Goal: Task Accomplishment & Management: Complete application form

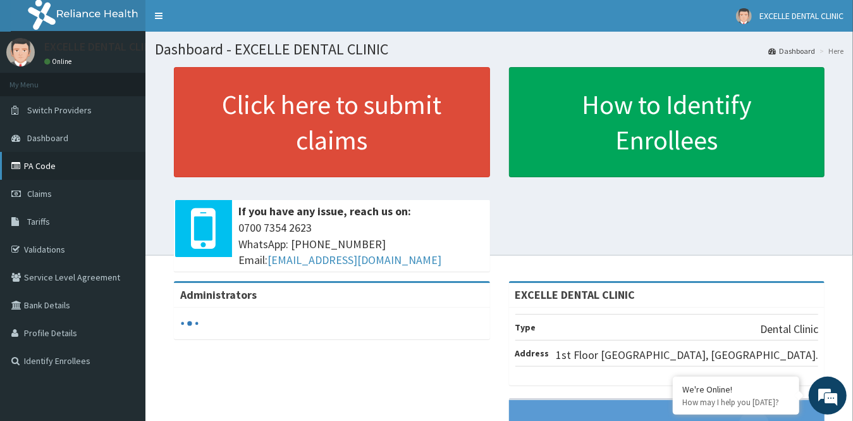
click at [59, 167] on link "PA Code" at bounding box center [72, 166] width 145 height 28
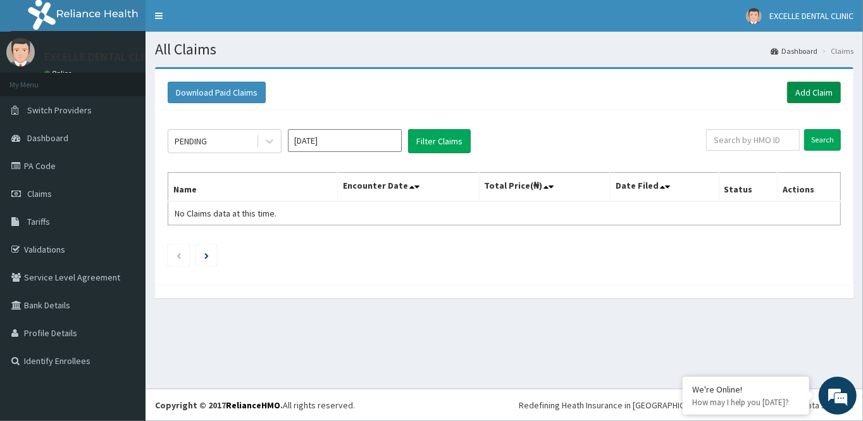
click at [800, 98] on link "Add Claim" at bounding box center [814, 93] width 54 height 22
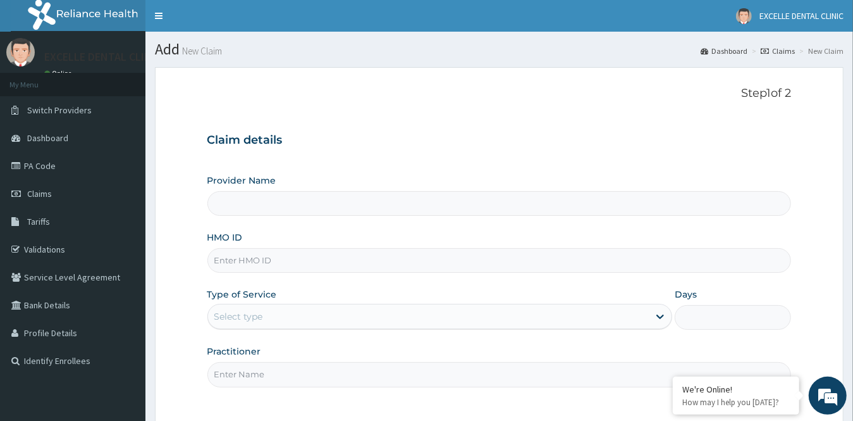
click at [265, 201] on input "Provider Name" at bounding box center [499, 203] width 585 height 25
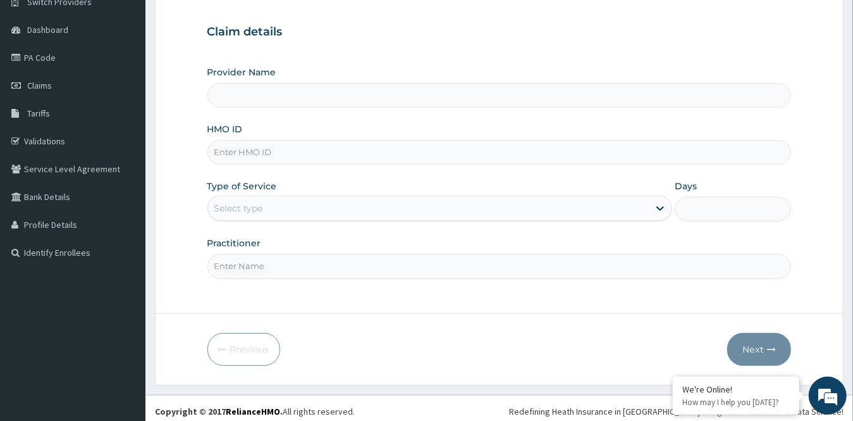
scroll to position [114, 0]
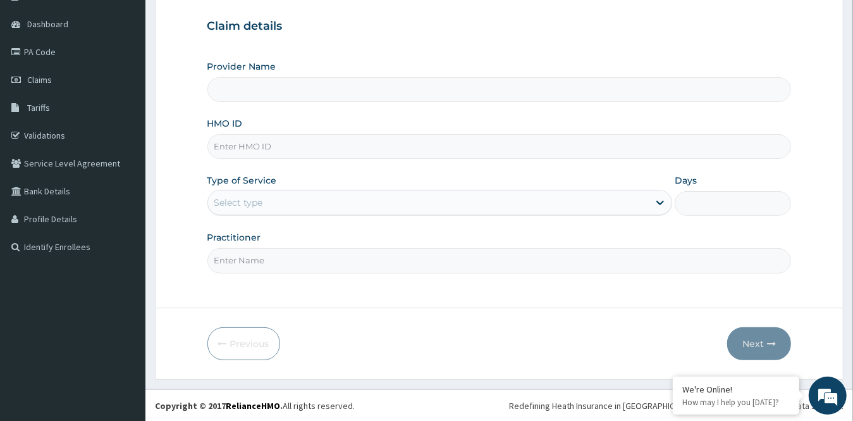
type input "EXCELLE DENTAL CLINIC"
type input "OHT/11283/B"
click at [258, 202] on div "Select type" at bounding box center [238, 202] width 49 height 13
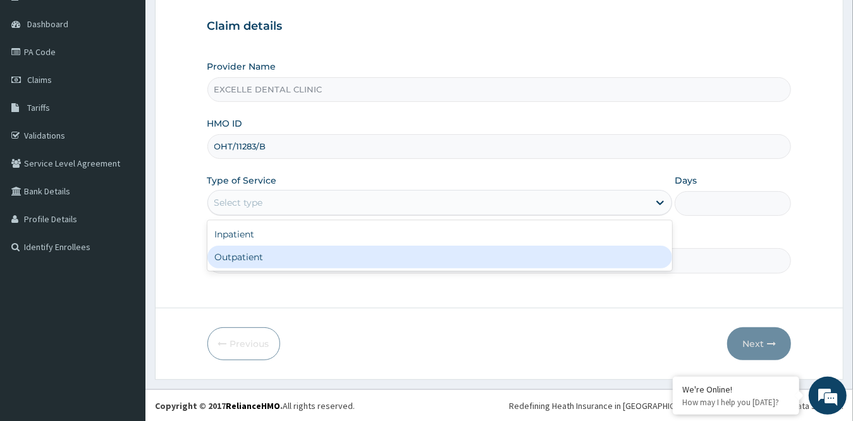
click at [238, 254] on div "Outpatient" at bounding box center [440, 256] width 466 height 23
type input "1"
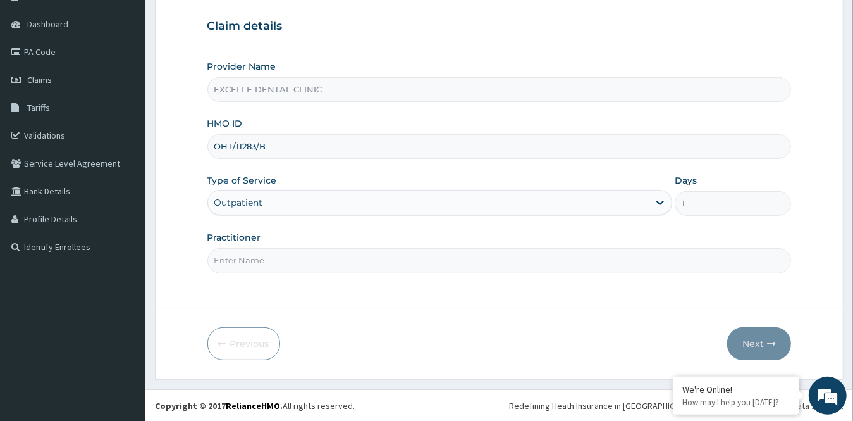
click at [300, 254] on input "Practitioner" at bounding box center [499, 260] width 585 height 25
type input "DR. FATIMA"
click at [750, 350] on button "Next" at bounding box center [759, 343] width 64 height 33
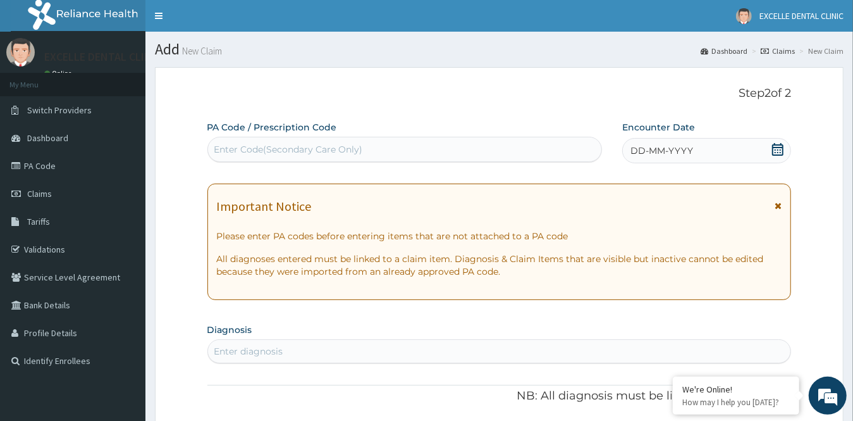
click at [250, 146] on div "Enter Code(Secondary Care Only)" at bounding box center [288, 149] width 149 height 13
paste input "PA/CFF44C"
type input "PA/CFF44C"
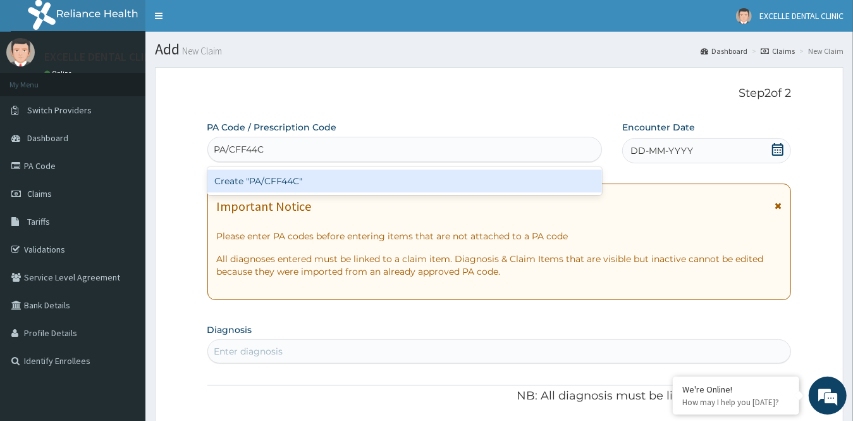
click at [312, 184] on div "Create "PA/CFF44C"" at bounding box center [404, 181] width 395 height 23
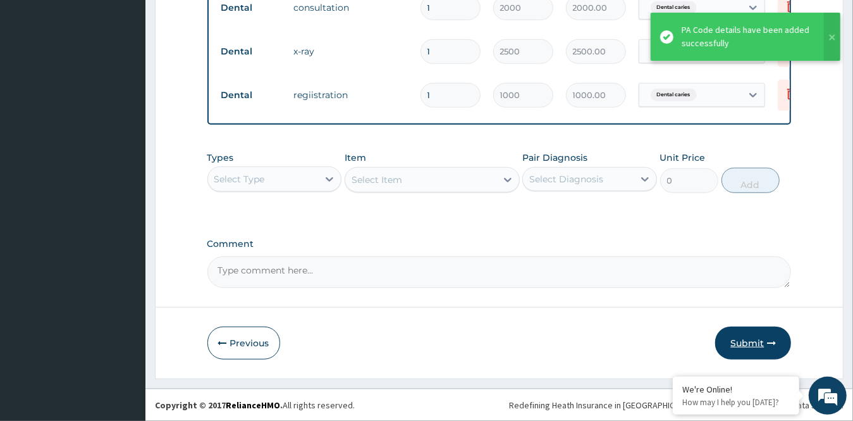
click at [740, 338] on button "Submit" at bounding box center [753, 342] width 76 height 33
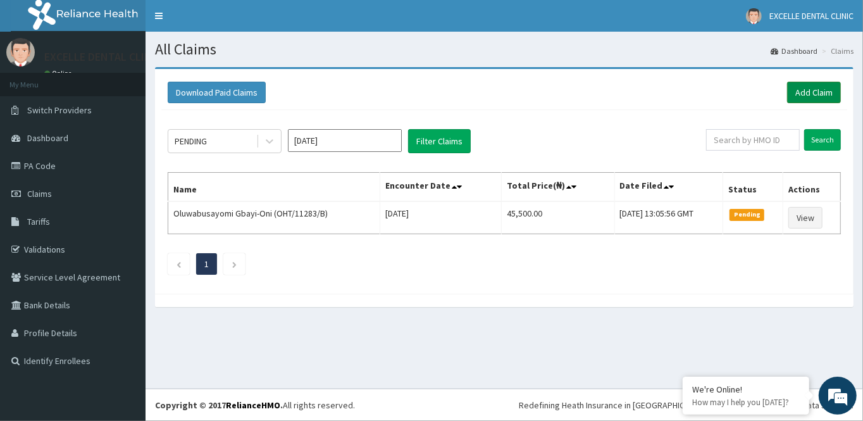
click at [798, 91] on link "Add Claim" at bounding box center [814, 93] width 54 height 22
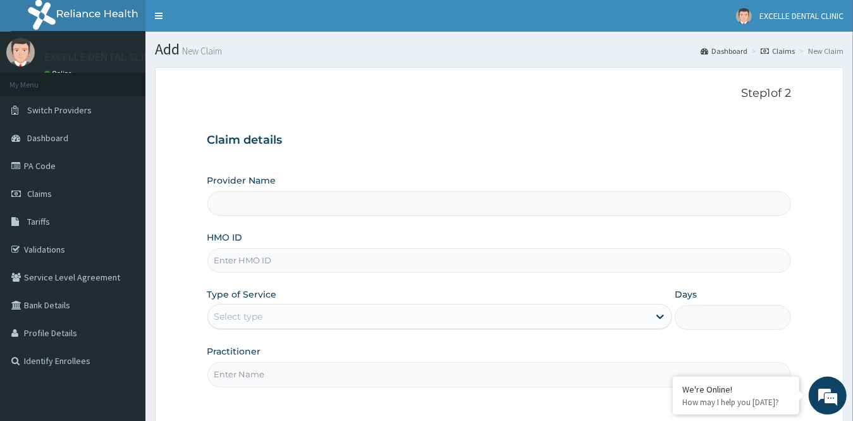
type input "EXCELLE DENTAL CLINIC"
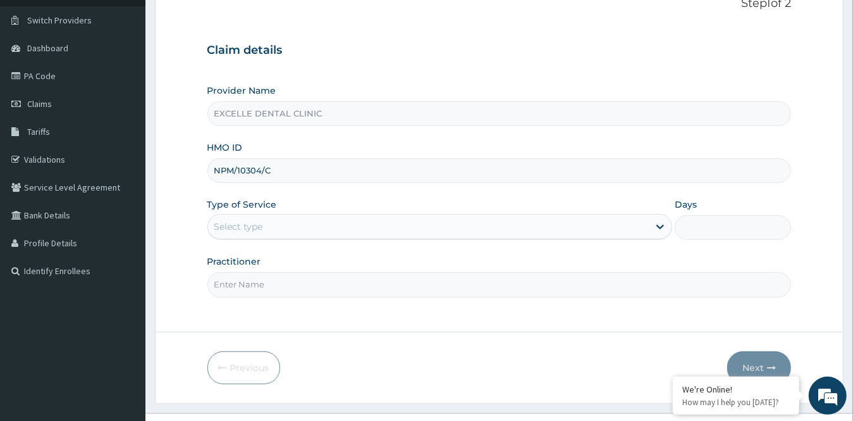
scroll to position [114, 0]
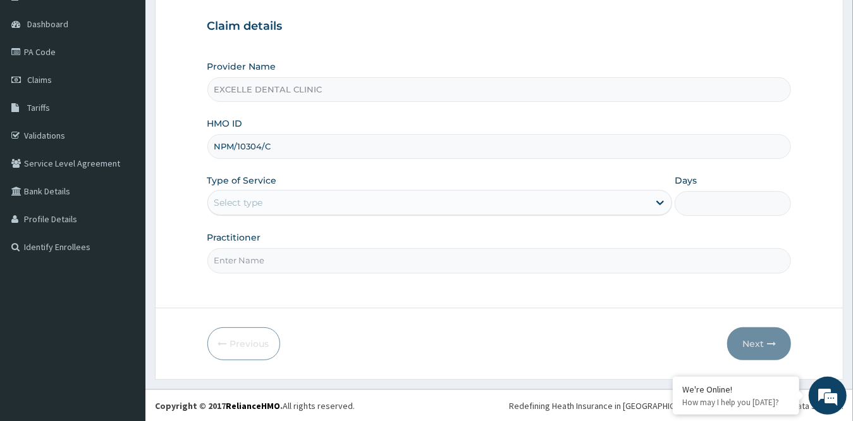
type input "NPM/10304/C"
click at [335, 200] on div "Select type" at bounding box center [429, 202] width 442 height 20
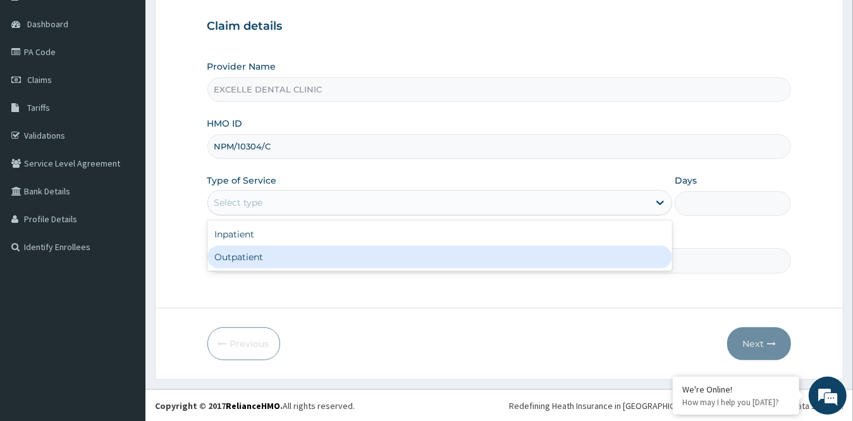
click at [332, 260] on div "Outpatient" at bounding box center [440, 256] width 466 height 23
type input "1"
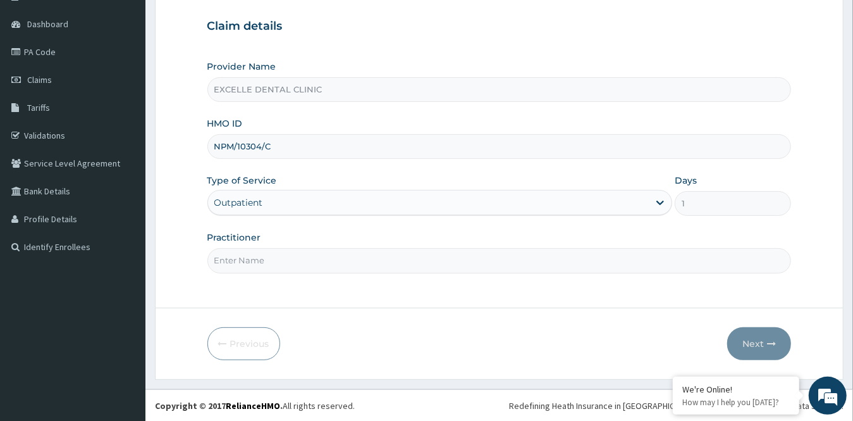
click at [352, 247] on div "Practitioner" at bounding box center [499, 252] width 585 height 42
click at [352, 252] on input "Practitioner" at bounding box center [499, 260] width 585 height 25
type input "DR. FATIMA"
click at [743, 347] on button "Next" at bounding box center [759, 343] width 64 height 33
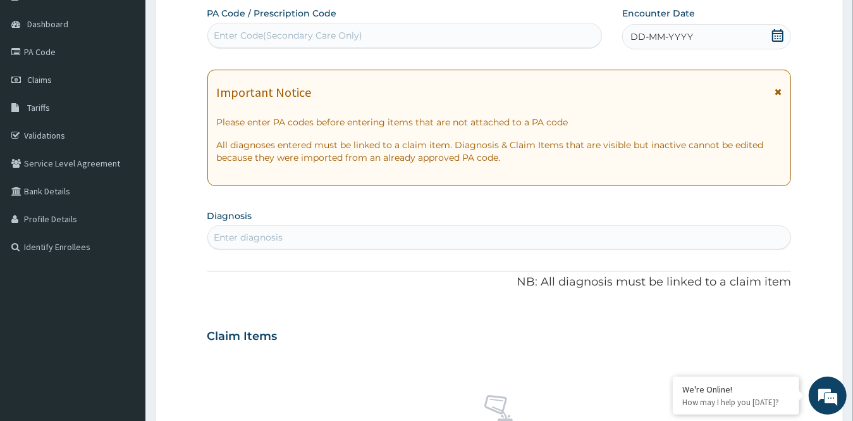
scroll to position [51, 0]
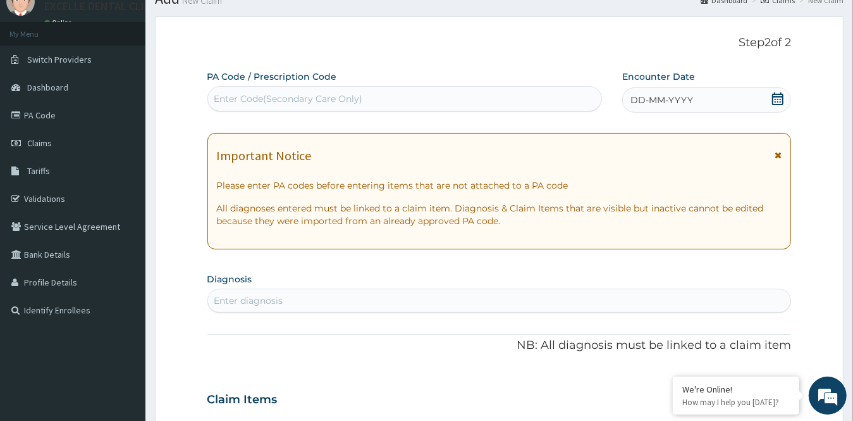
drag, startPoint x: 423, startPoint y: 89, endPoint x: 273, endPoint y: 107, distance: 150.4
click at [274, 104] on div "Enter Code(Secondary Care Only)" at bounding box center [288, 98] width 149 height 13
paste input "PA/60C67C"
type input "PA/60C67C"
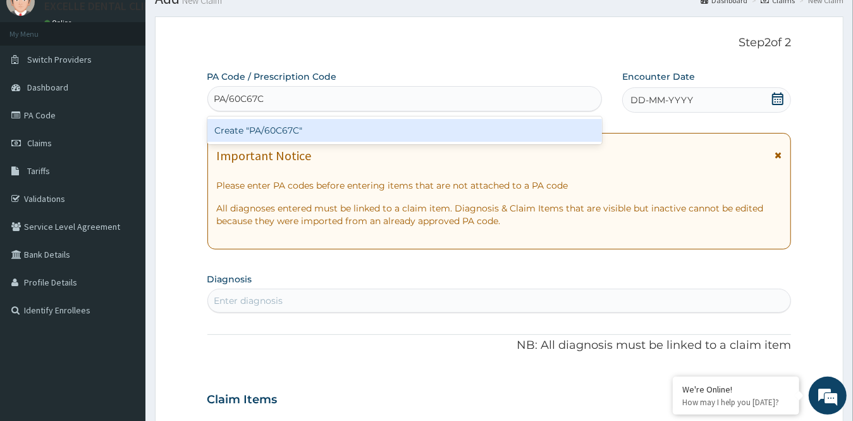
click at [412, 135] on div "Create "PA/60C67C"" at bounding box center [404, 130] width 395 height 23
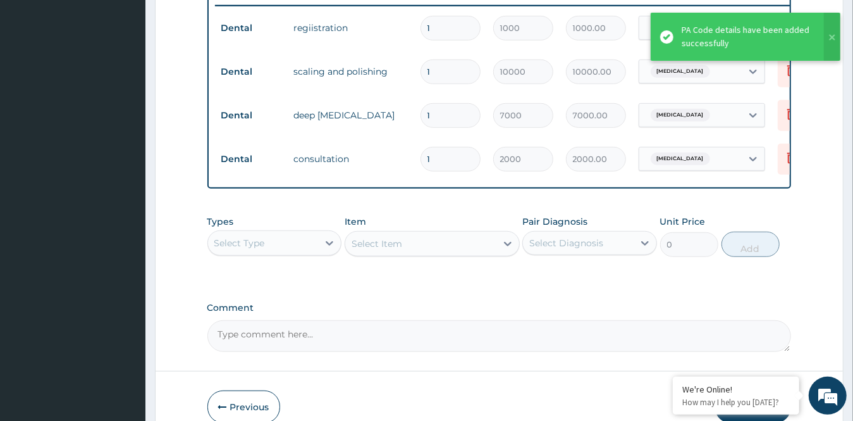
scroll to position [569, 0]
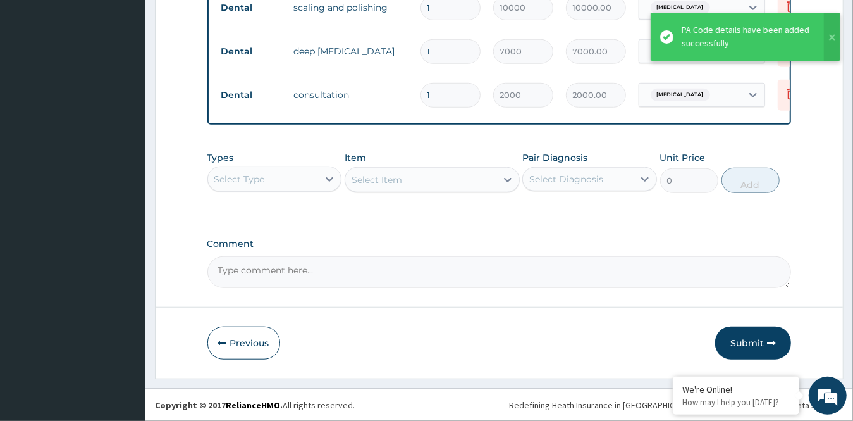
drag, startPoint x: 734, startPoint y: 337, endPoint x: 733, endPoint y: 330, distance: 6.6
click at [733, 337] on button "Submit" at bounding box center [753, 342] width 76 height 33
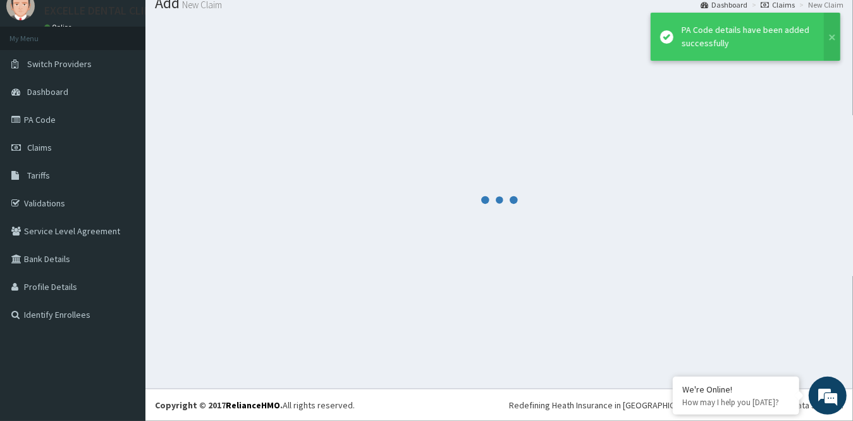
scroll to position [46, 0]
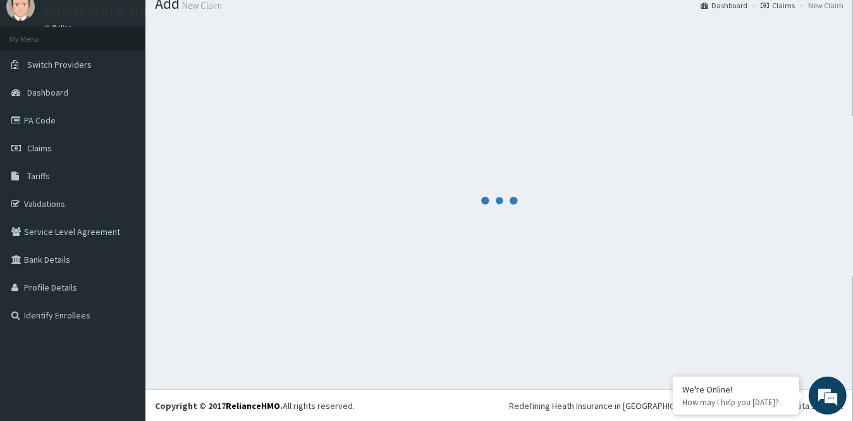
click at [834, 40] on button at bounding box center [837, 49] width 16 height 48
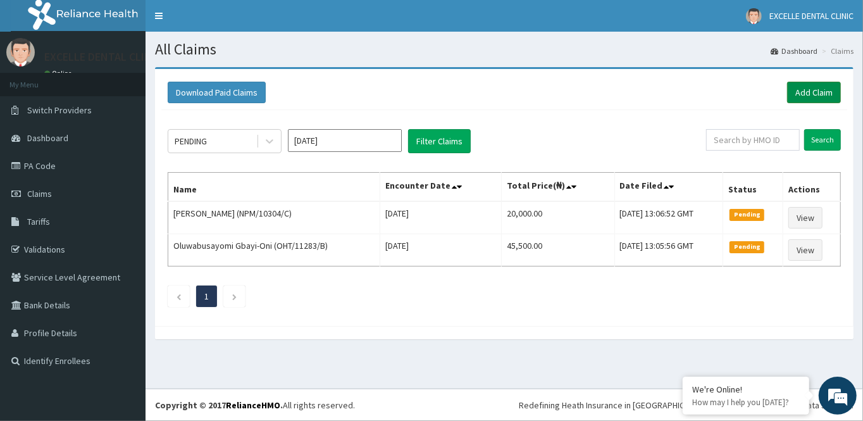
click at [804, 94] on link "Add Claim" at bounding box center [814, 93] width 54 height 22
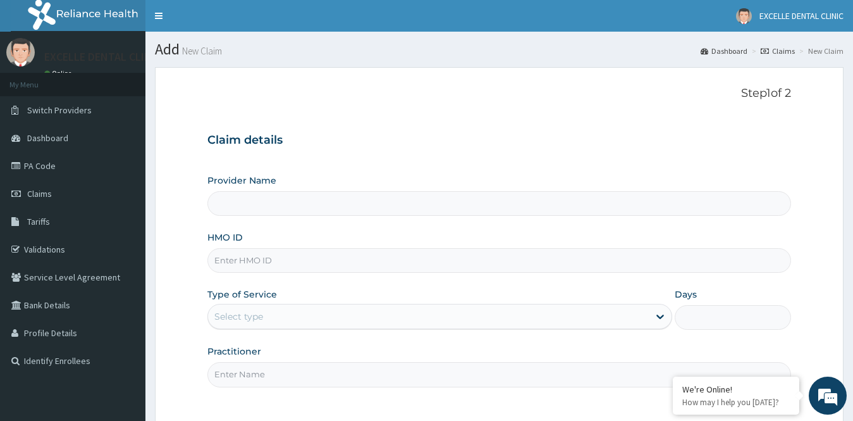
type input "EXCELLE DENTAL CLINIC"
type input "NPM/10304/B"
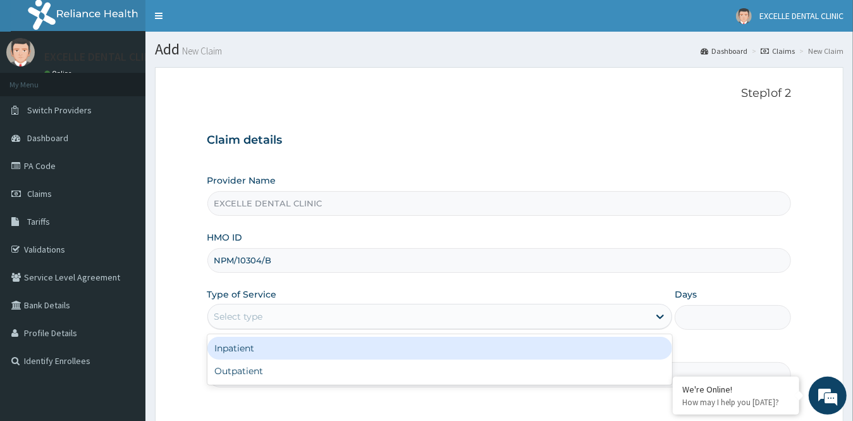
click at [311, 312] on div "Select type" at bounding box center [429, 316] width 442 height 20
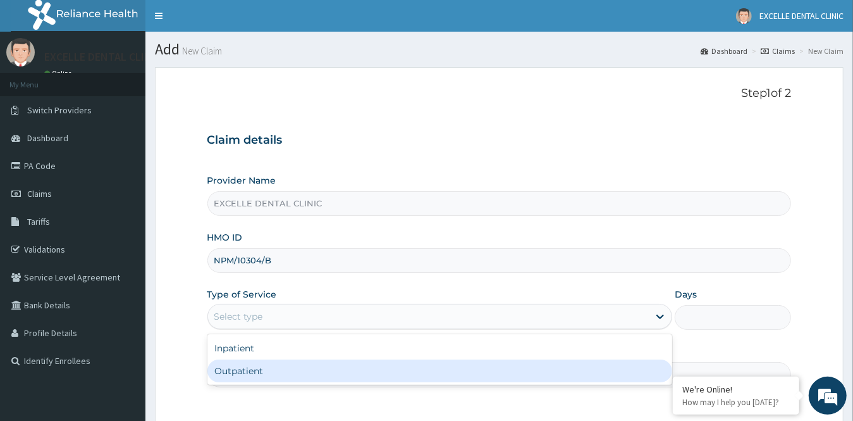
click at [303, 369] on div "Outpatient" at bounding box center [440, 370] width 466 height 23
type input "1"
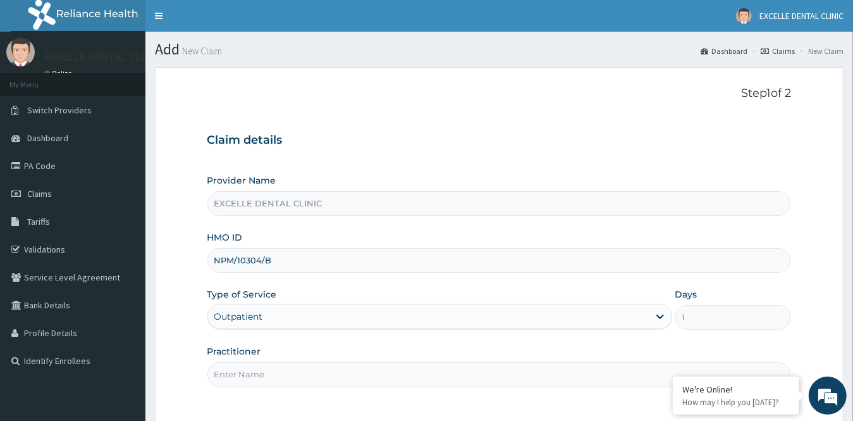
click at [303, 374] on input "Practitioner" at bounding box center [499, 374] width 585 height 25
type input "DR. FATIMA"
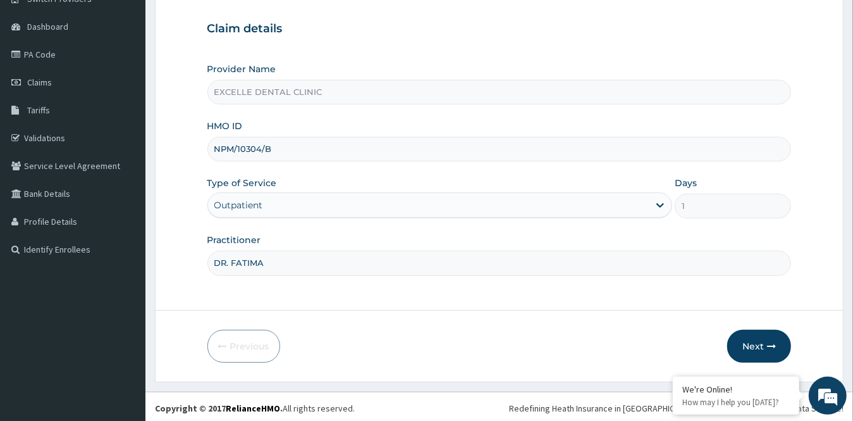
scroll to position [114, 0]
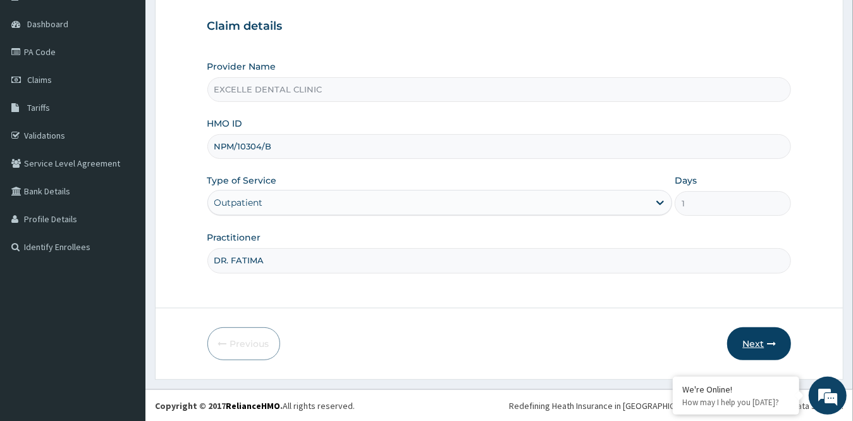
click at [750, 342] on button "Next" at bounding box center [759, 343] width 64 height 33
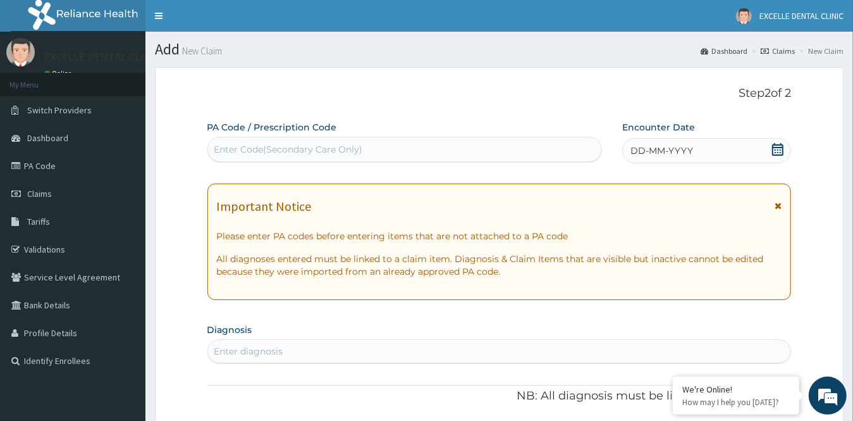
scroll to position [0, 0]
click at [434, 155] on div "Enter Code(Secondary Care Only)" at bounding box center [404, 149] width 393 height 20
drag, startPoint x: 431, startPoint y: 156, endPoint x: 366, endPoint y: 151, distance: 66.0
click at [366, 151] on div "Enter Code(Secondary Care Only)" at bounding box center [404, 149] width 393 height 20
paste input "PA/3CA70F"
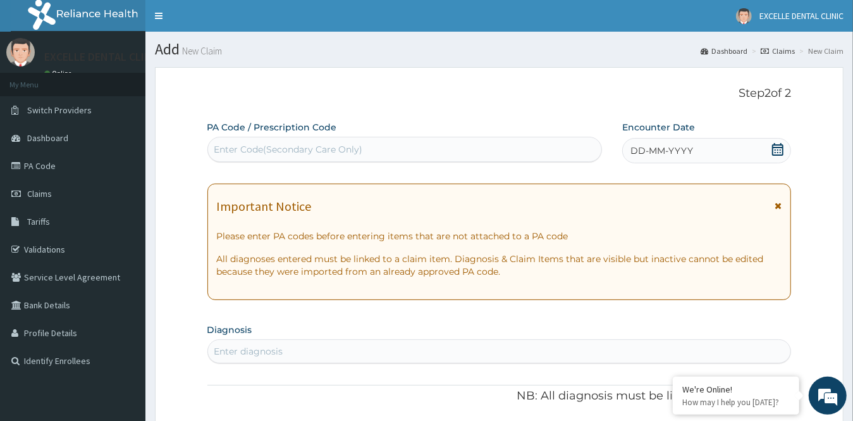
type input "PA/3CA70F"
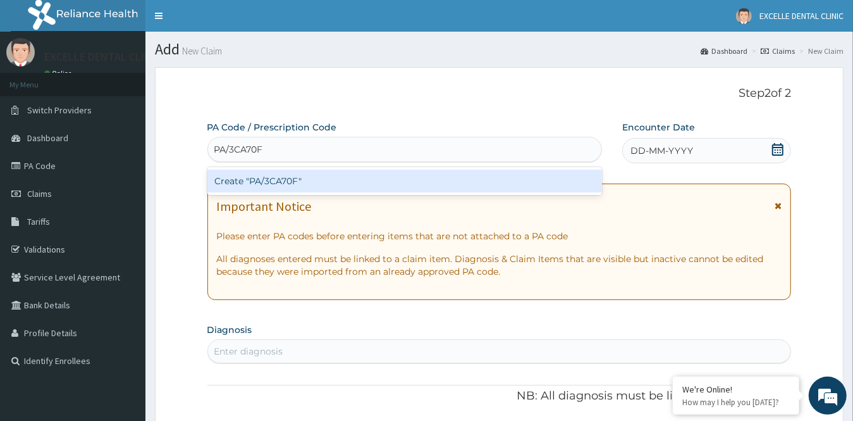
click at [380, 181] on div "Create "PA/3CA70F"" at bounding box center [404, 181] width 395 height 23
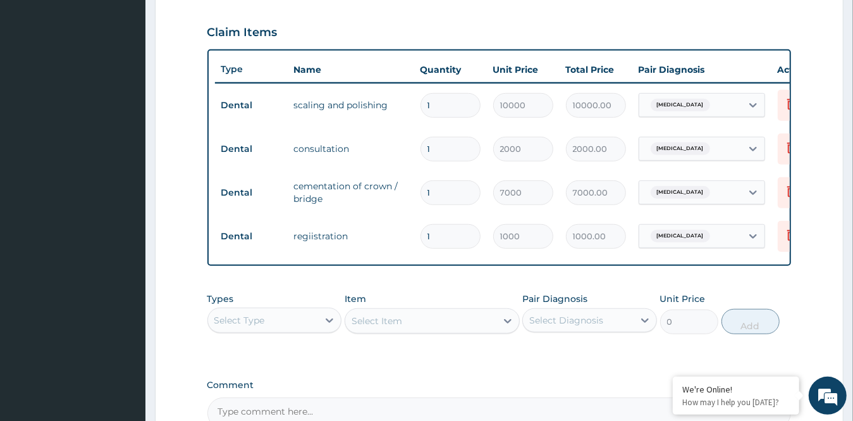
scroll to position [443, 0]
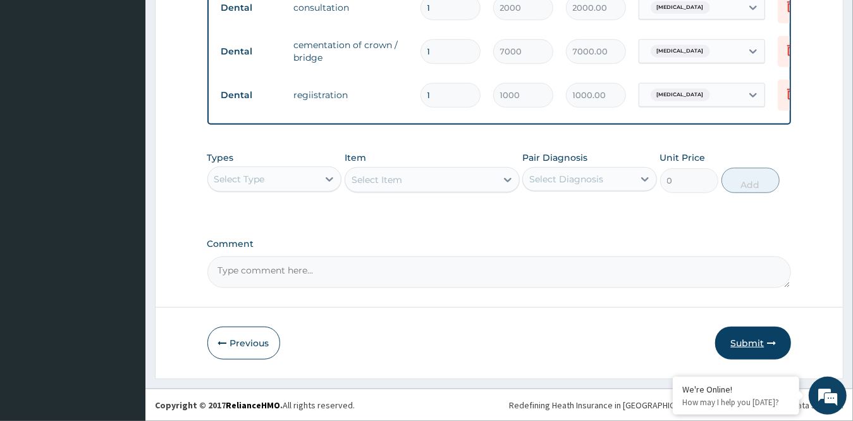
click at [777, 335] on button "Submit" at bounding box center [753, 342] width 76 height 33
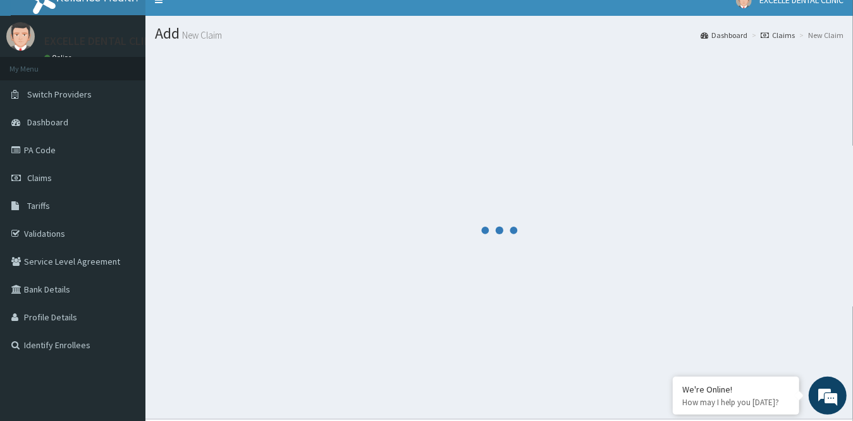
scroll to position [0, 0]
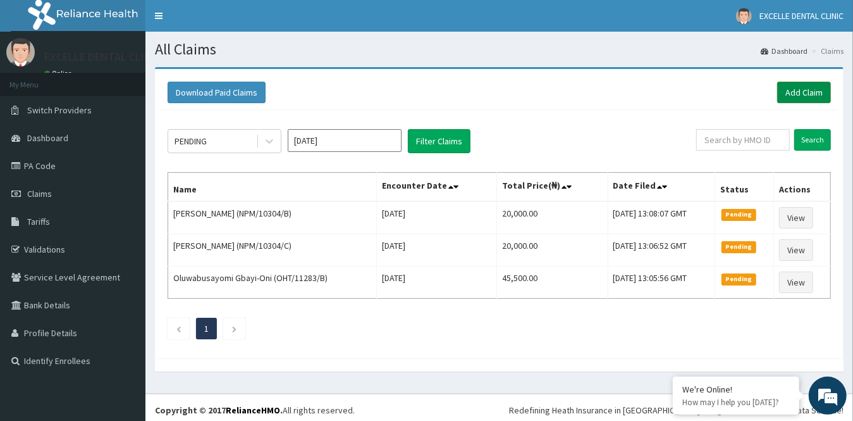
click at [804, 97] on link "Add Claim" at bounding box center [804, 93] width 54 height 22
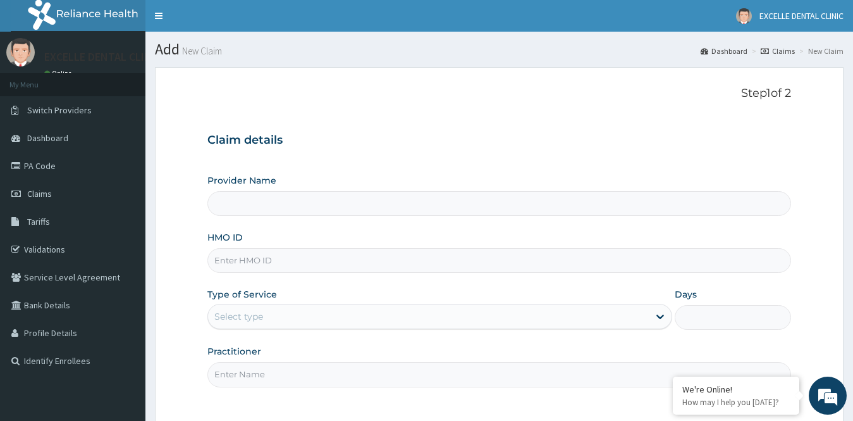
type input "EXCELLE DENTAL CLINIC"
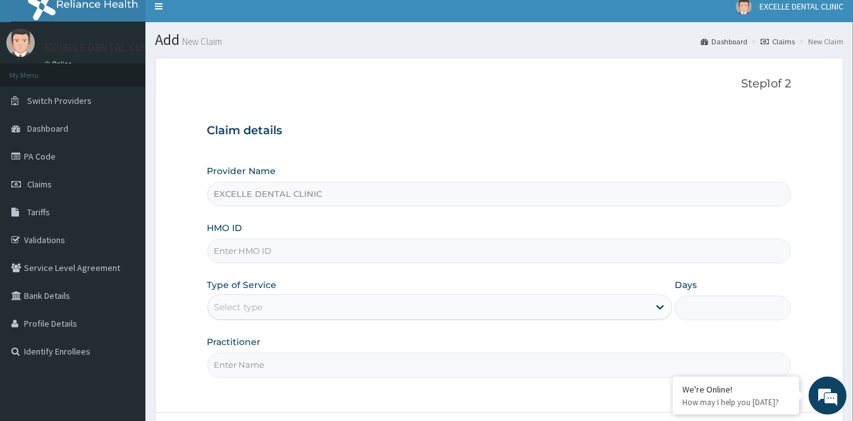
scroll to position [63, 0]
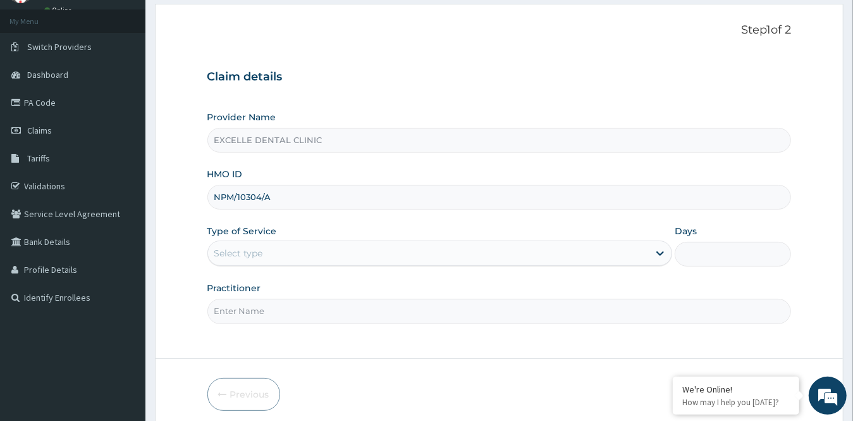
type input "NPM/10304/A"
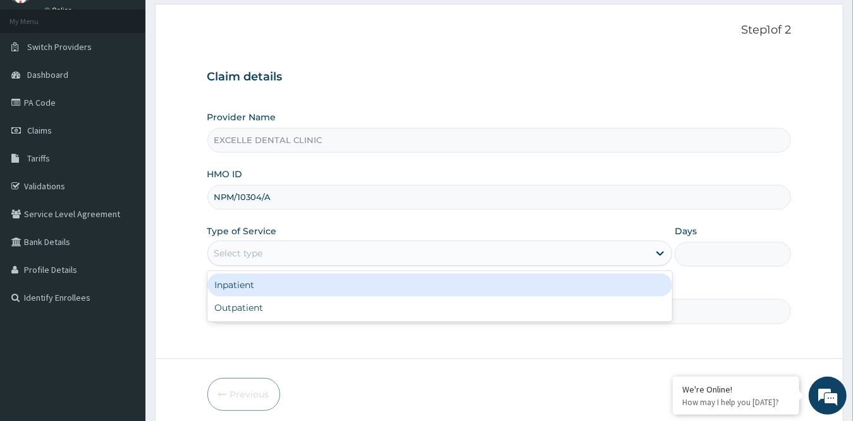
click at [360, 257] on div "Select type" at bounding box center [429, 253] width 442 height 20
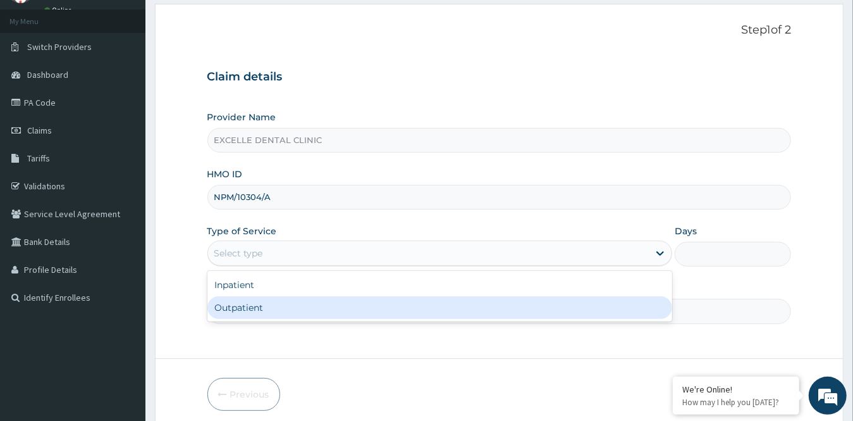
drag, startPoint x: 326, startPoint y: 302, endPoint x: 336, endPoint y: 300, distance: 10.2
click at [325, 301] on div "Outpatient" at bounding box center [440, 307] width 466 height 23
type input "1"
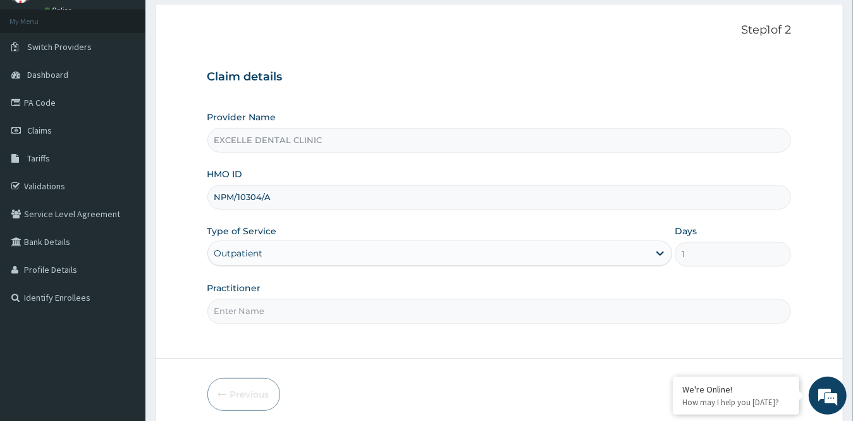
click at [338, 299] on input "Practitioner" at bounding box center [499, 311] width 585 height 25
type input "DR. FATIMA"
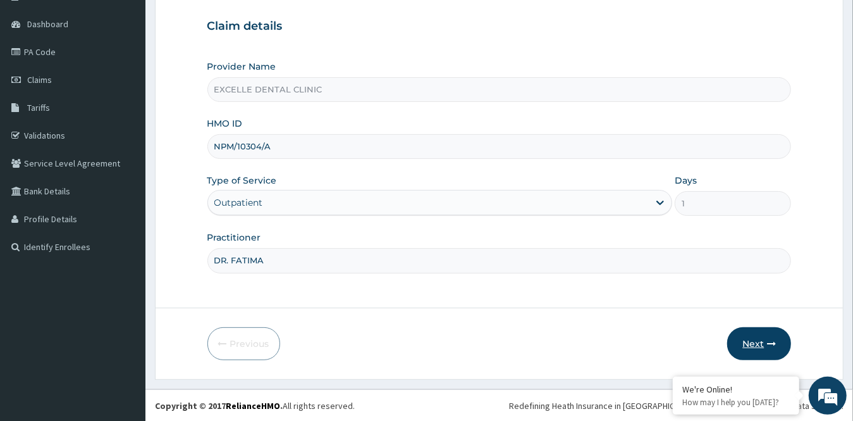
click at [762, 338] on button "Next" at bounding box center [759, 343] width 64 height 33
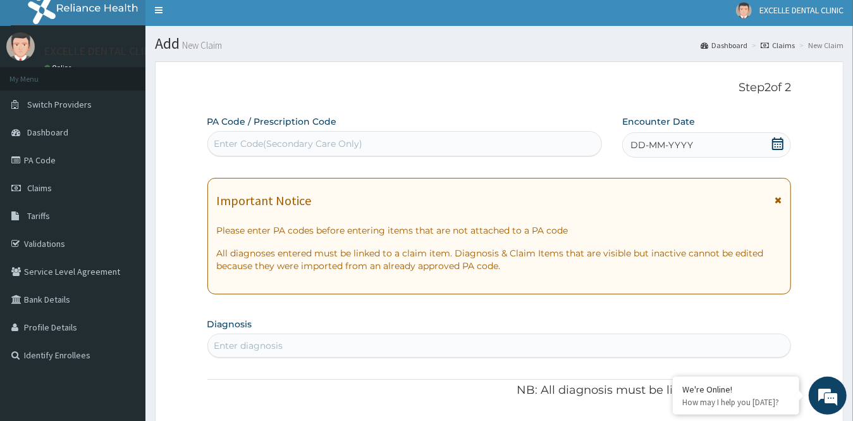
scroll to position [0, 0]
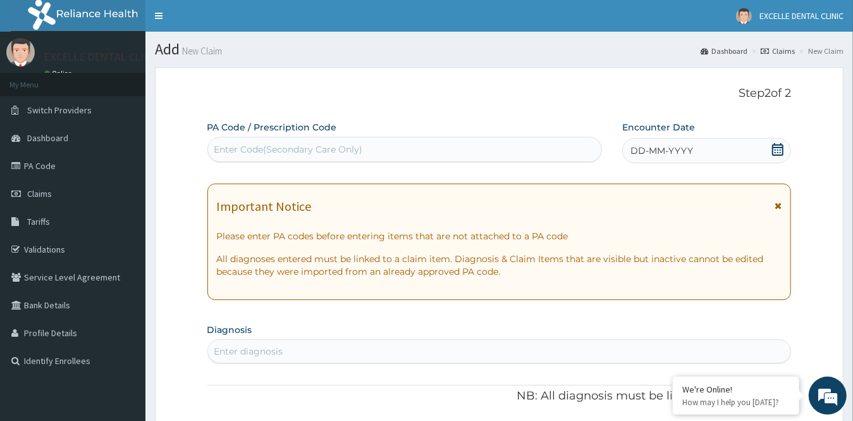
drag, startPoint x: 305, startPoint y: 144, endPoint x: 236, endPoint y: 146, distance: 69.0
click at [236, 146] on div "Enter Code(Secondary Care Only)" at bounding box center [288, 149] width 149 height 13
paste input "PA/5574CE"
type input "PA/5574CE"
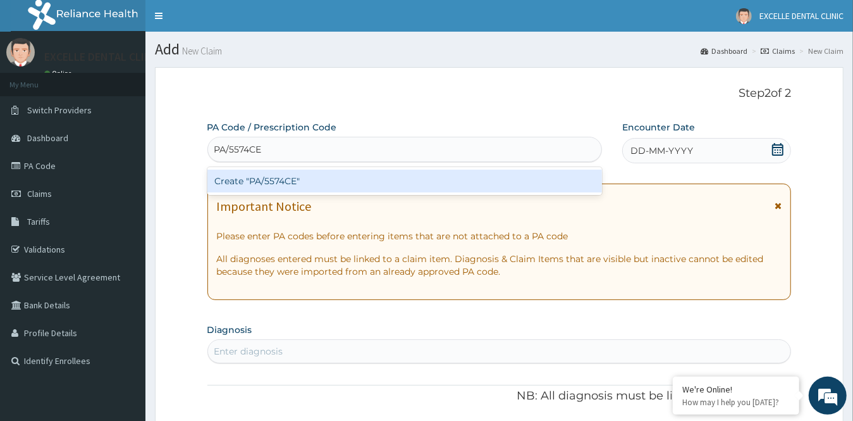
click at [261, 181] on div "Create "PA/5574CE"" at bounding box center [404, 181] width 395 height 23
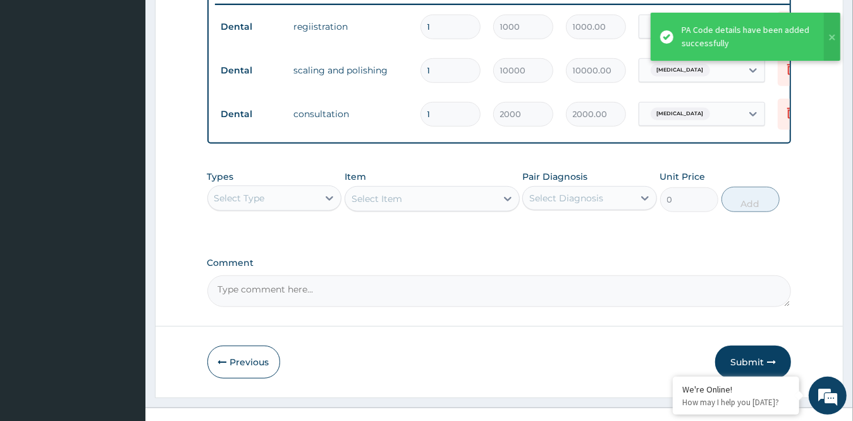
scroll to position [525, 0]
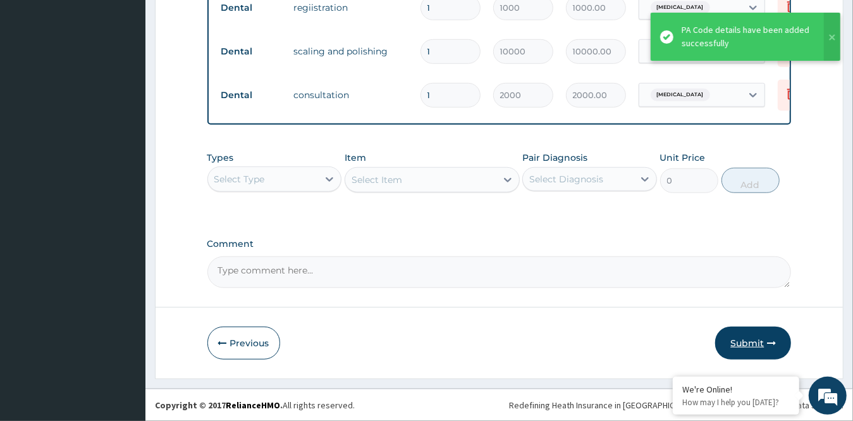
click at [751, 345] on button "Submit" at bounding box center [753, 342] width 76 height 33
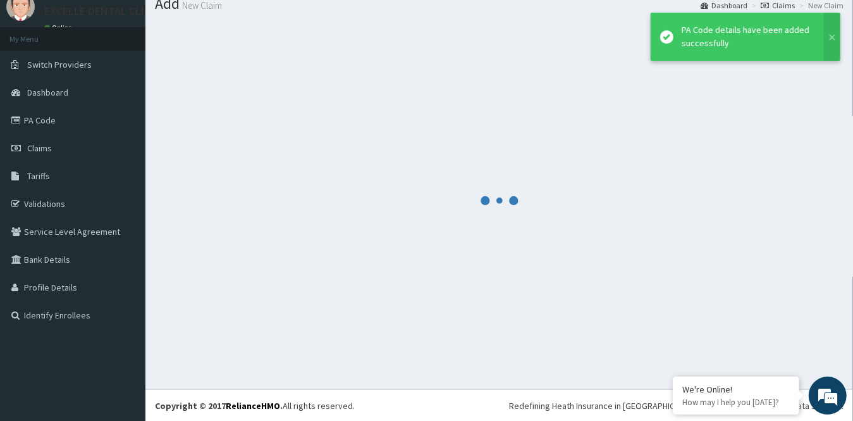
scroll to position [0, 0]
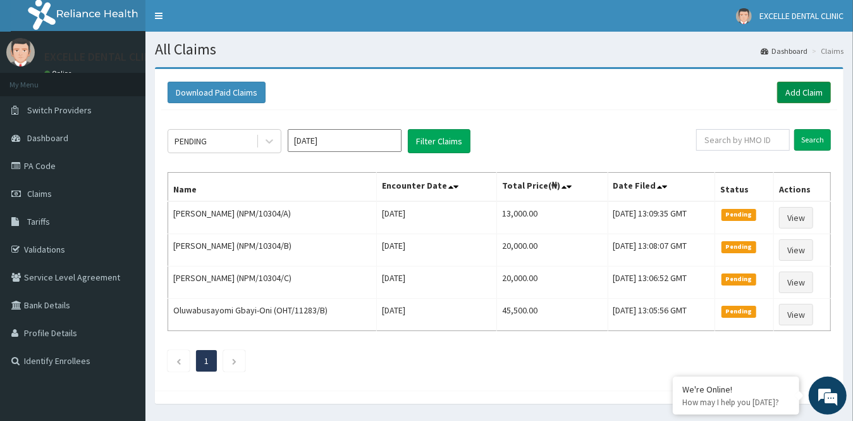
click at [812, 90] on link "Add Claim" at bounding box center [804, 93] width 54 height 22
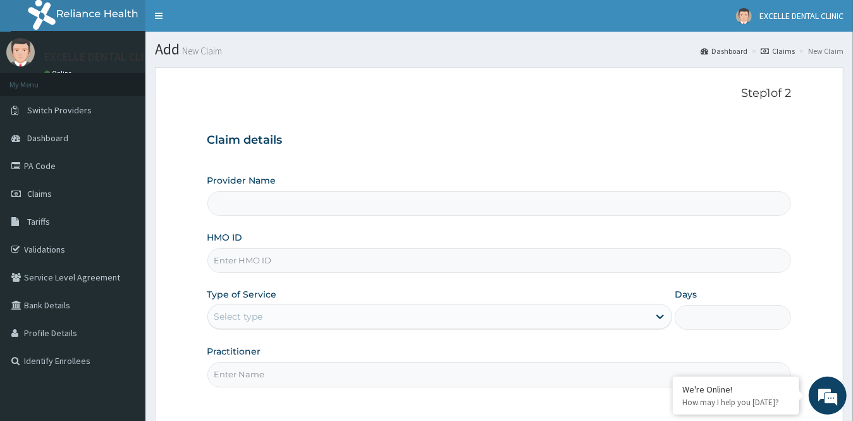
type input "EXCELLE DENTAL CLINIC"
click at [245, 263] on input "HMO ID" at bounding box center [499, 260] width 585 height 25
click at [261, 261] on input "HMO ID" at bounding box center [499, 260] width 585 height 25
paste input "NPM/10304/A"
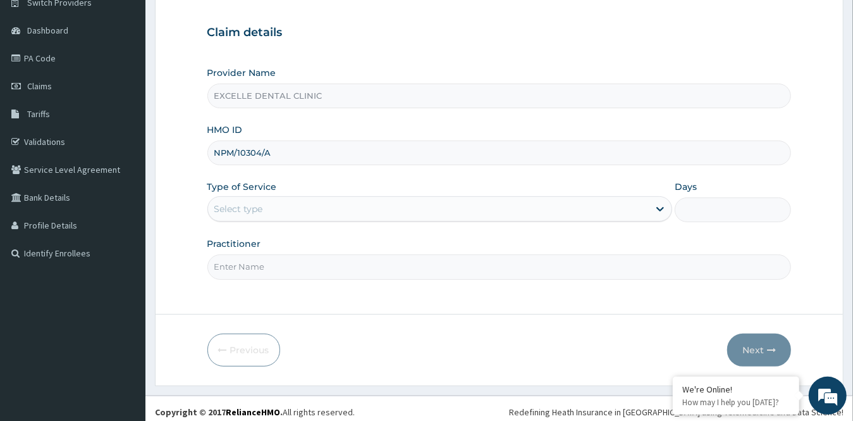
scroll to position [114, 0]
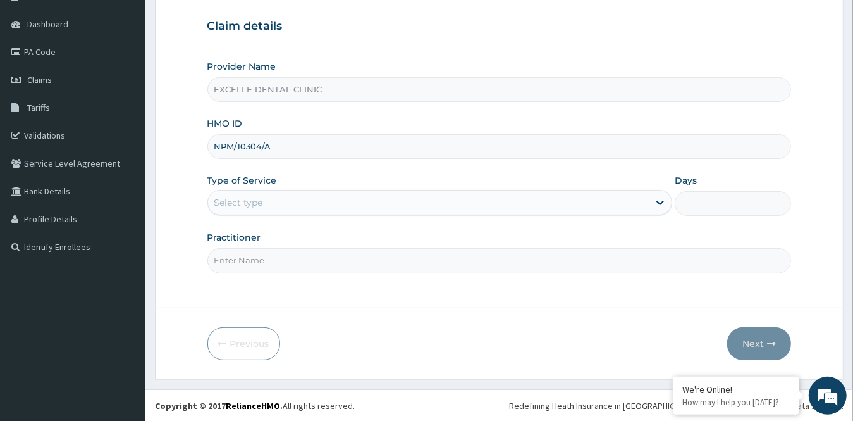
type input "NPM/10304/A"
click at [355, 192] on div "Select type" at bounding box center [429, 202] width 442 height 20
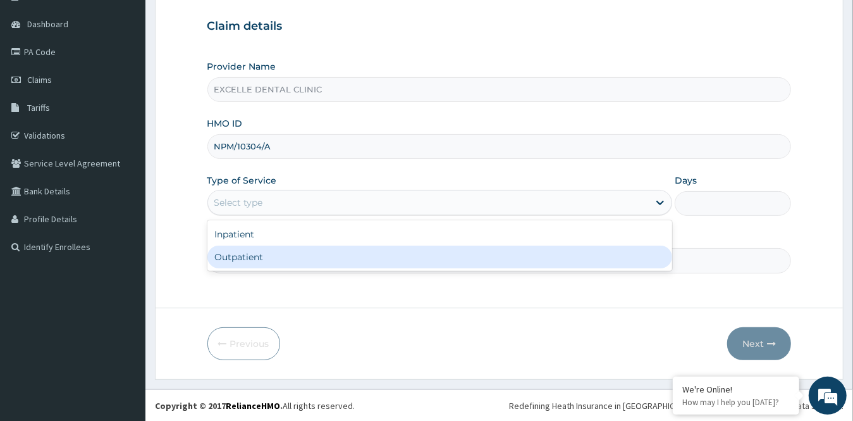
click at [327, 266] on div "Outpatient" at bounding box center [440, 256] width 466 height 23
type input "1"
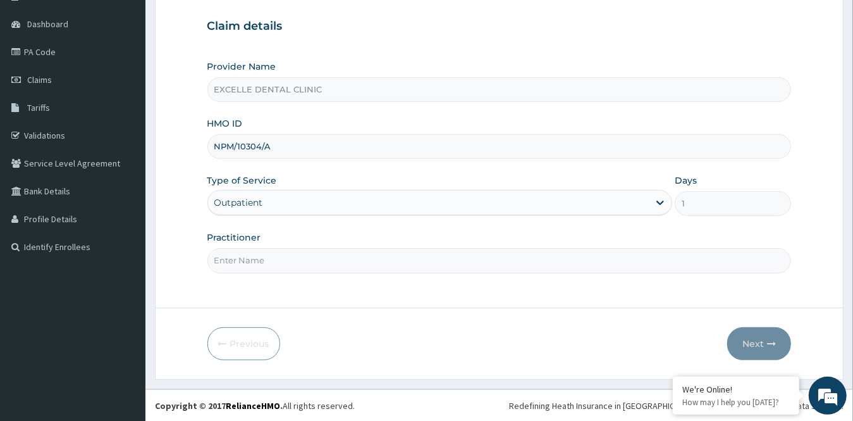
click at [321, 258] on input "Practitioner" at bounding box center [499, 260] width 585 height 25
type input "DR. FATIMA"
click at [734, 351] on button "Next" at bounding box center [759, 343] width 64 height 33
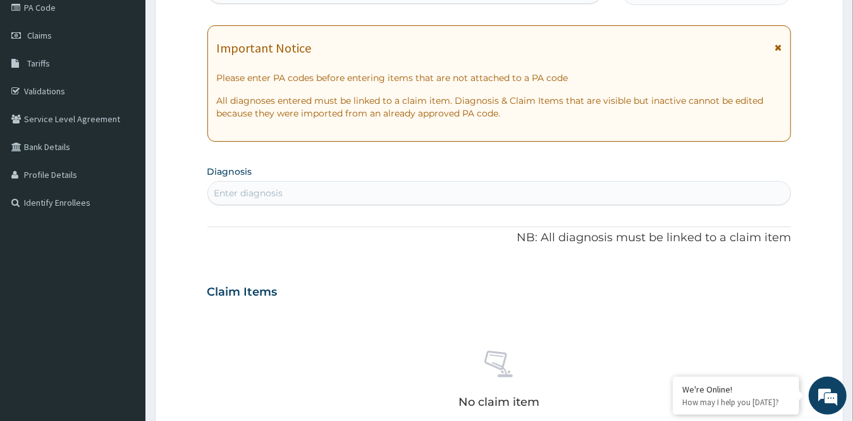
scroll to position [240, 0]
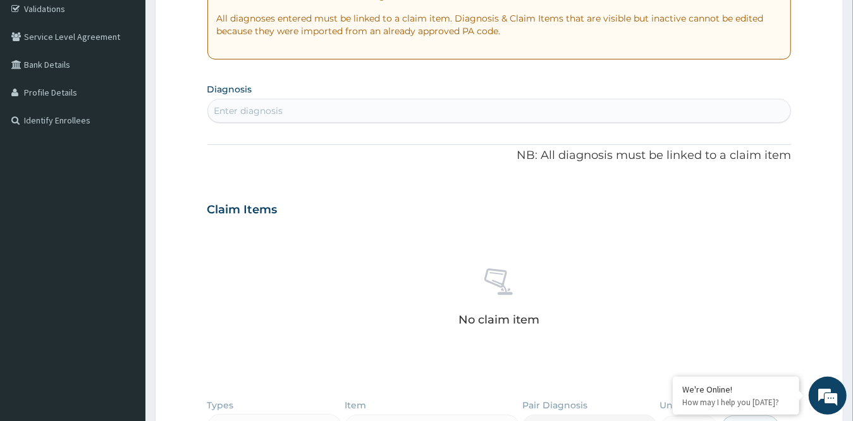
drag, startPoint x: 295, startPoint y: 106, endPoint x: 260, endPoint y: 119, distance: 37.0
click at [260, 119] on div "Enter diagnosis" at bounding box center [499, 111] width 583 height 20
click at [258, 109] on div "Enter diagnosis" at bounding box center [248, 110] width 69 height 13
click at [245, 113] on div "Enter diagnosis" at bounding box center [248, 110] width 69 height 13
click at [245, 111] on div "Enter diagnosis" at bounding box center [248, 110] width 69 height 13
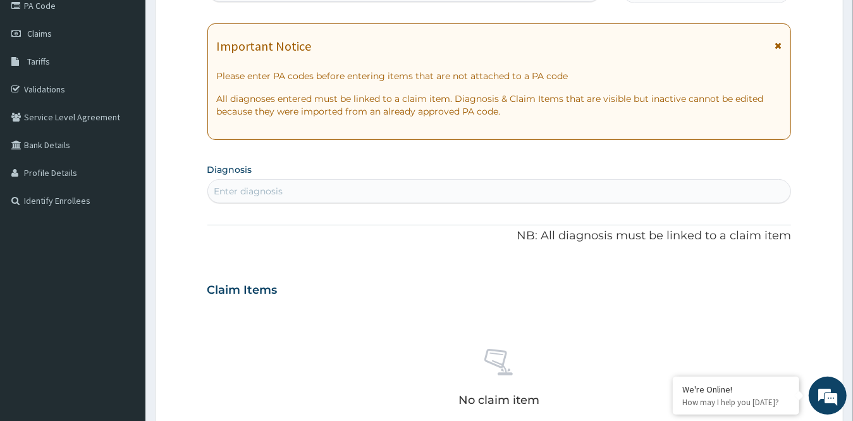
scroll to position [51, 0]
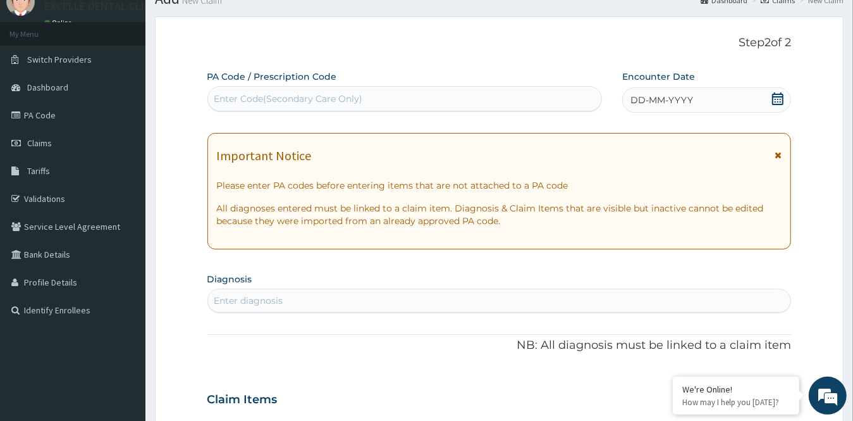
click at [414, 94] on div "Enter Code(Secondary Care Only)" at bounding box center [404, 99] width 393 height 20
paste input "PA/66824F"
type input "PA/66824F"
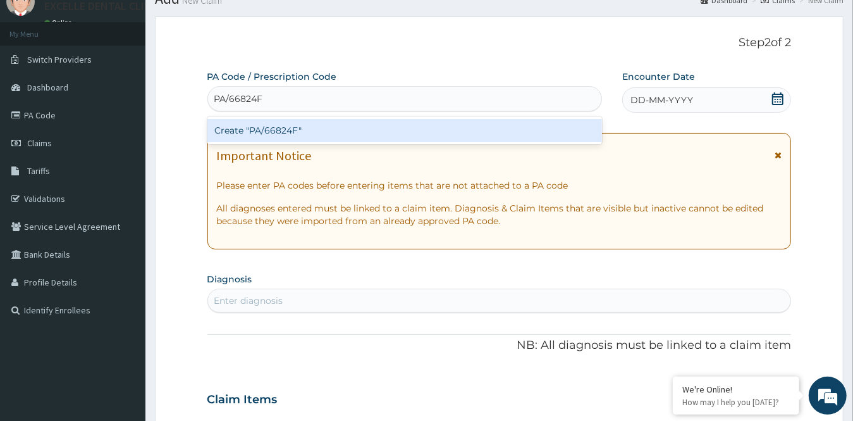
click at [402, 131] on div "Create "PA/66824F"" at bounding box center [404, 130] width 395 height 23
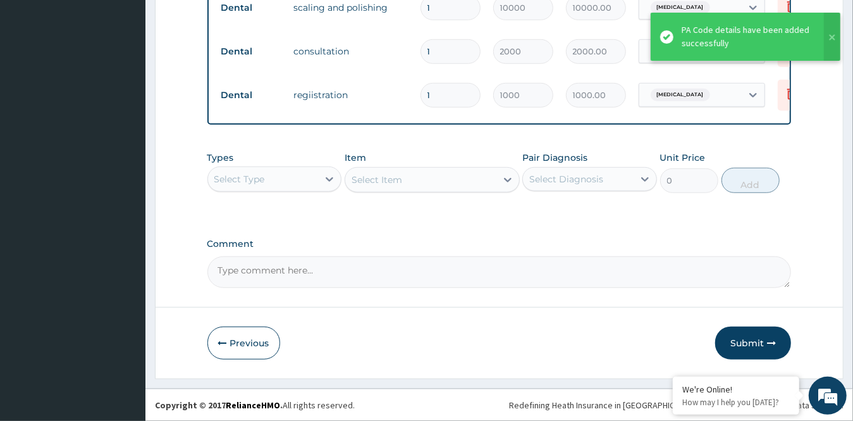
scroll to position [525, 0]
click at [750, 338] on button "Submit" at bounding box center [753, 342] width 76 height 33
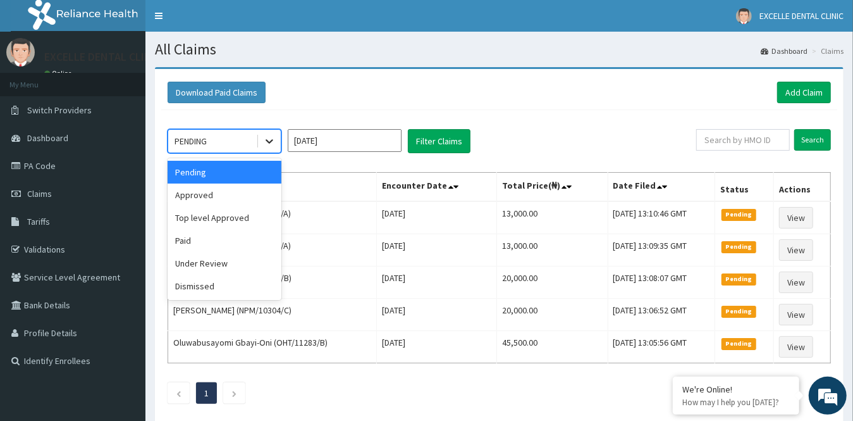
click at [276, 137] on div at bounding box center [269, 141] width 23 height 23
click at [232, 283] on div "Dismissed" at bounding box center [225, 286] width 114 height 23
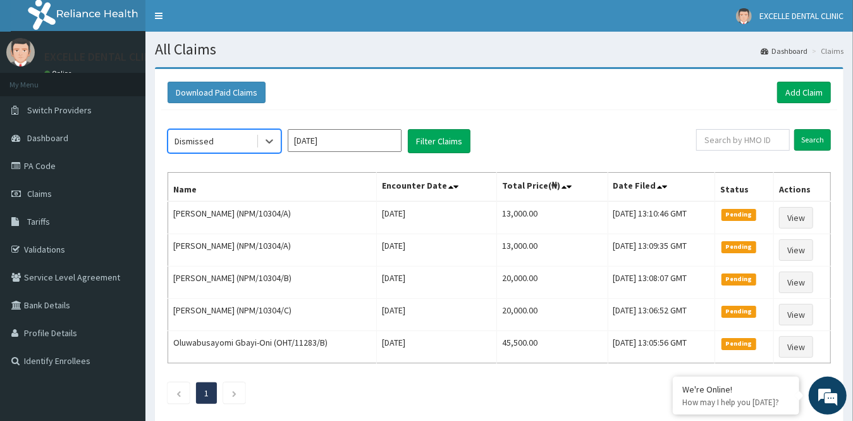
click at [368, 137] on input "[DATE]" at bounding box center [345, 140] width 114 height 23
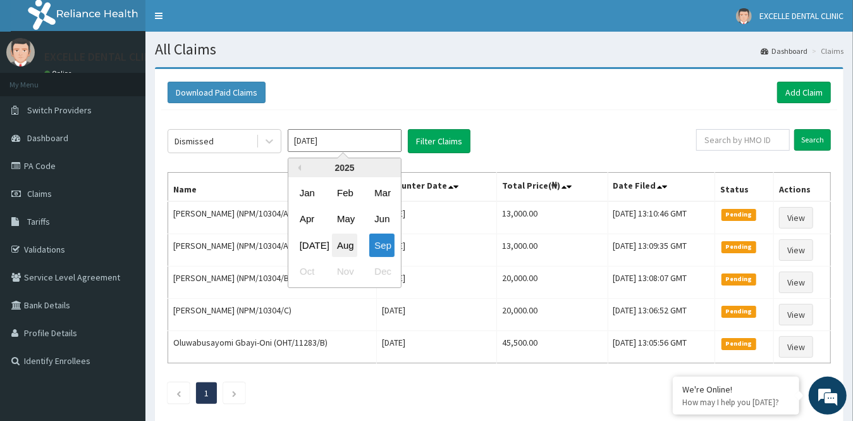
click at [342, 238] on div "Aug" at bounding box center [344, 244] width 25 height 23
type input "[DATE]"
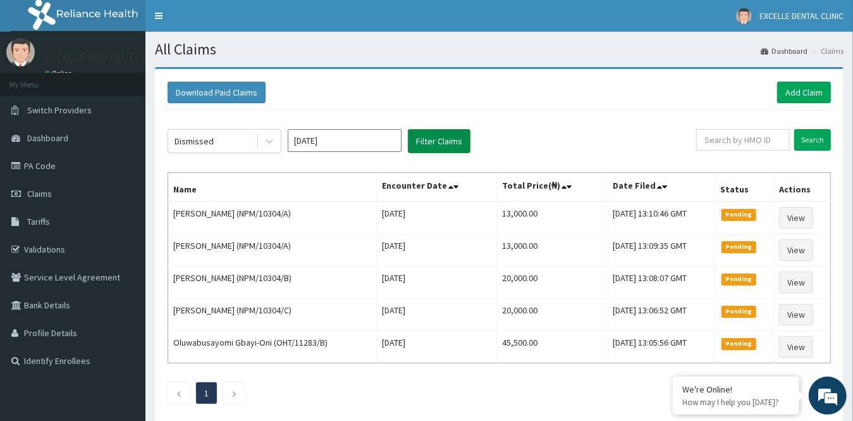
click at [419, 137] on button "Filter Claims" at bounding box center [439, 141] width 63 height 24
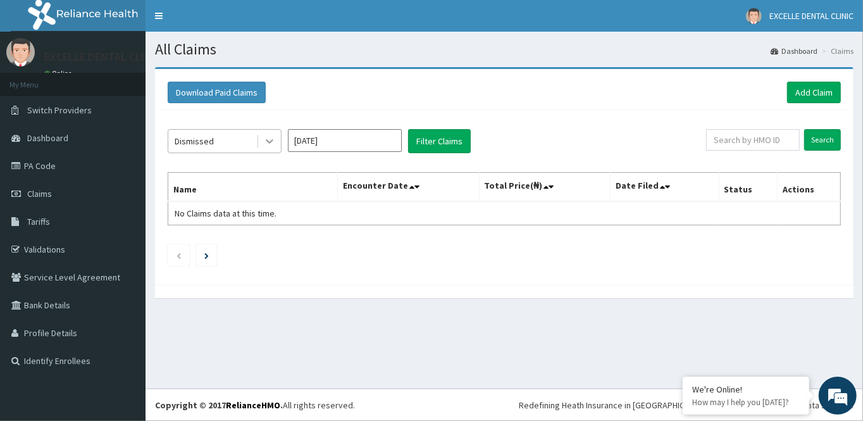
click at [275, 145] on icon at bounding box center [269, 141] width 13 height 13
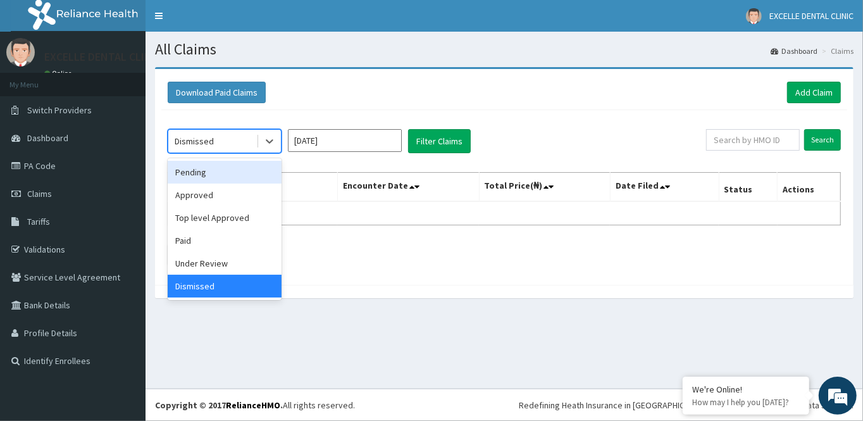
click at [239, 176] on div "Pending" at bounding box center [225, 172] width 114 height 23
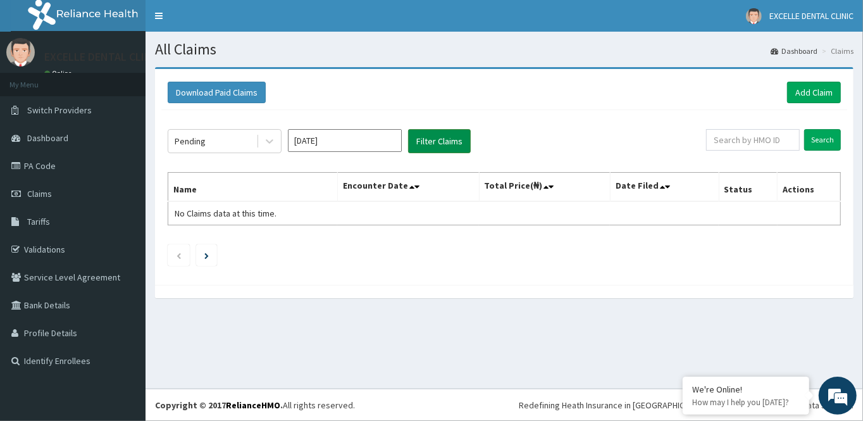
click at [431, 145] on button "Filter Claims" at bounding box center [439, 141] width 63 height 24
click at [414, 140] on button "Filter Claims" at bounding box center [439, 141] width 63 height 24
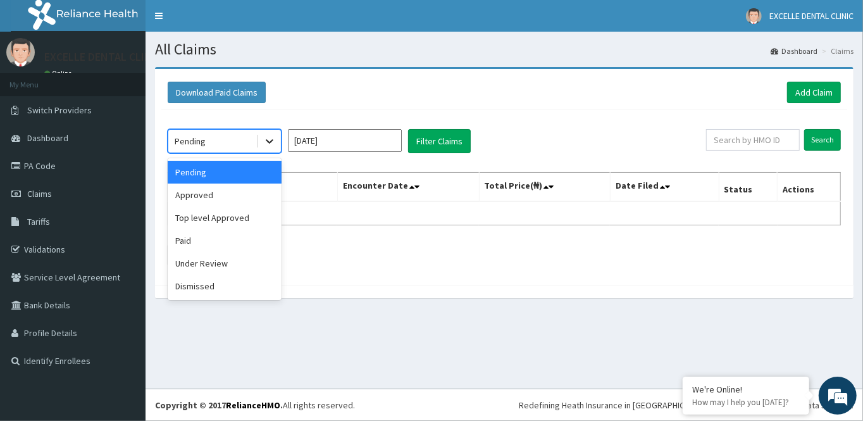
click at [274, 142] on icon at bounding box center [269, 141] width 13 height 13
click at [254, 196] on div "Approved" at bounding box center [225, 194] width 114 height 23
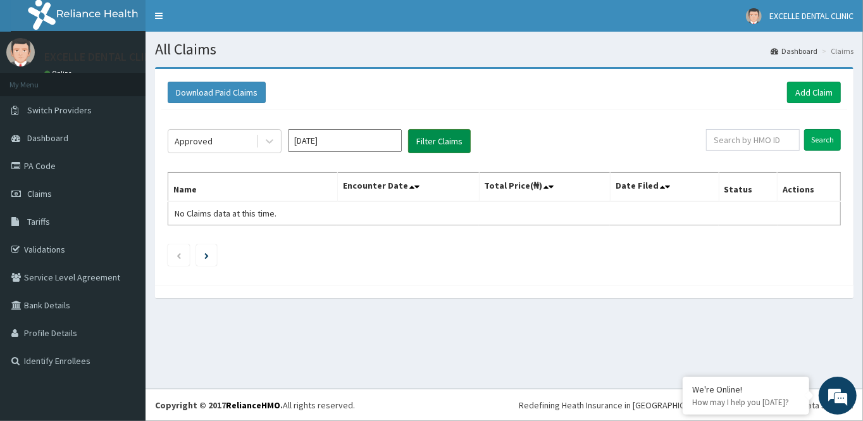
click at [438, 137] on button "Filter Claims" at bounding box center [439, 141] width 63 height 24
click at [439, 142] on button "Filter Claims" at bounding box center [439, 141] width 63 height 24
click at [272, 144] on icon at bounding box center [269, 141] width 13 height 13
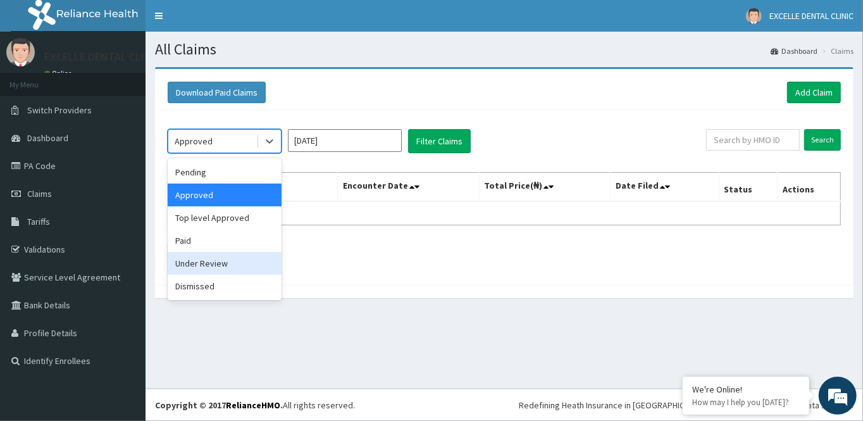
click at [264, 259] on div "Under Review" at bounding box center [225, 263] width 114 height 23
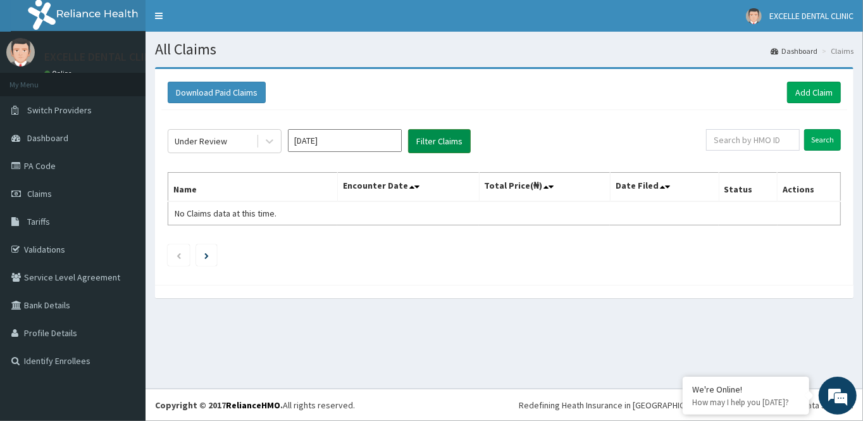
click at [433, 142] on button "Filter Claims" at bounding box center [439, 141] width 63 height 24
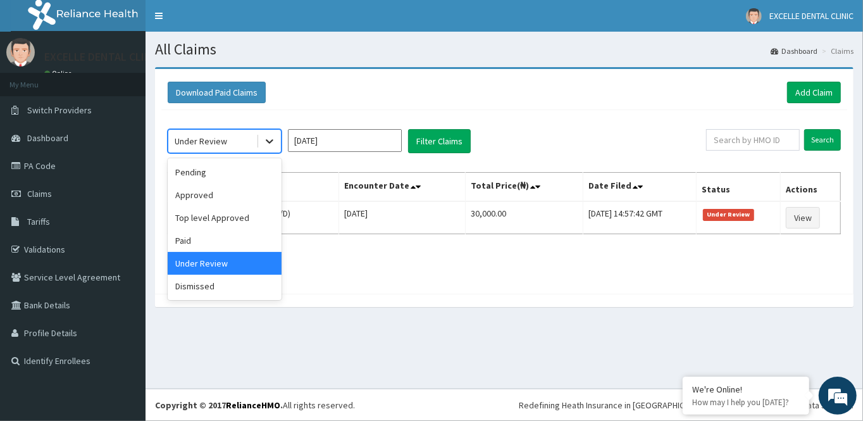
click at [272, 146] on icon at bounding box center [269, 141] width 13 height 13
click at [319, 117] on div "option Under Review, selected. option Pending focused, 1 of 6. 6 results availa…" at bounding box center [504, 198] width 686 height 177
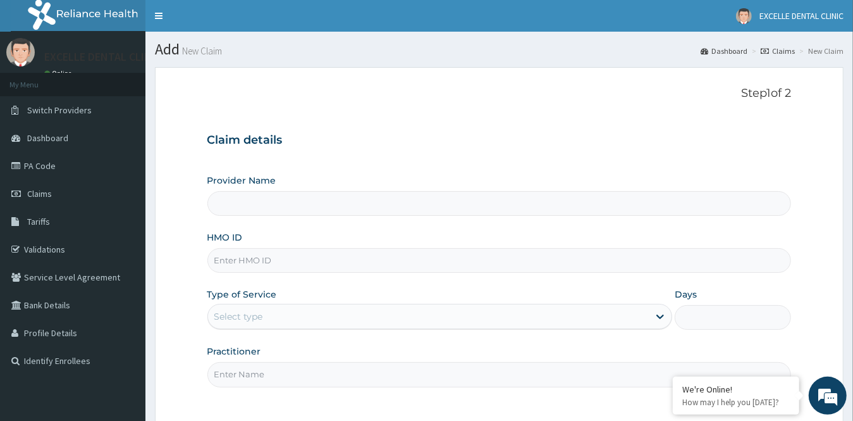
scroll to position [114, 0]
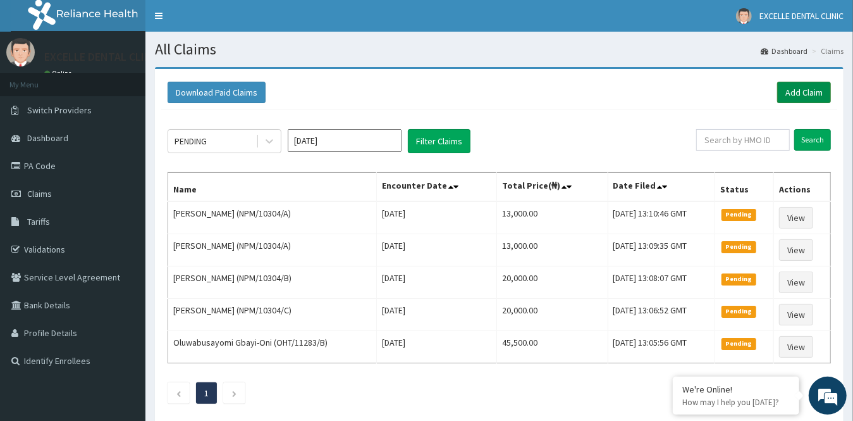
click at [803, 94] on link "Add Claim" at bounding box center [804, 93] width 54 height 22
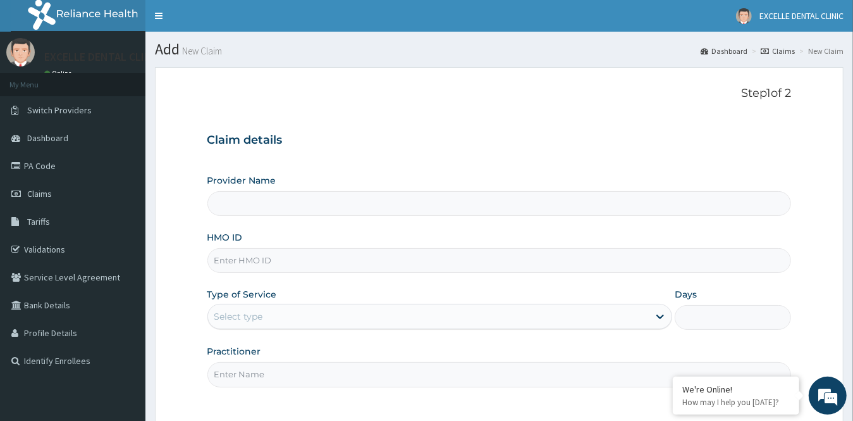
type input "EXCELLE DENTAL CLINIC"
click at [287, 258] on input "HMO ID" at bounding box center [499, 260] width 585 height 25
paste input "SKP/10432/A"
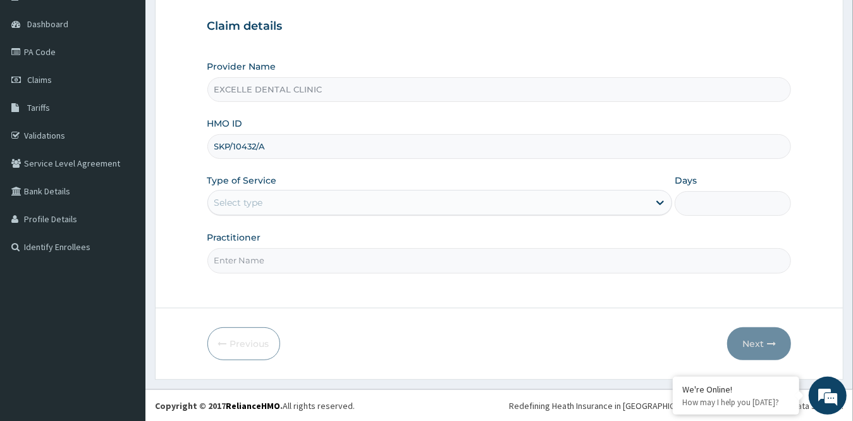
type input "SKP/10432/A"
click at [409, 203] on div "Select type" at bounding box center [429, 202] width 442 height 20
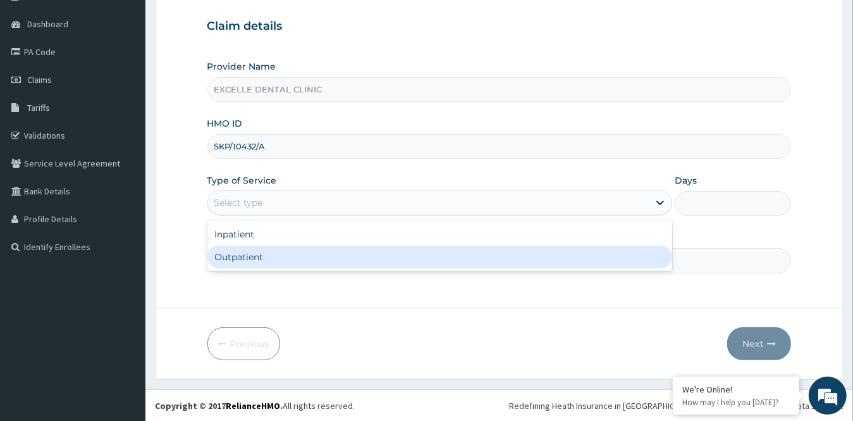
click at [369, 258] on div "Outpatient" at bounding box center [440, 256] width 466 height 23
type input "1"
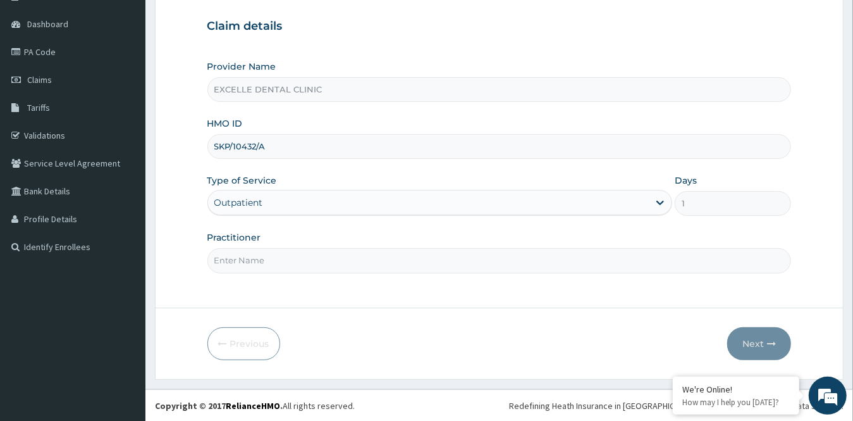
click at [368, 258] on input "Practitioner" at bounding box center [499, 260] width 585 height 25
type input "DR. FATIMA"
click at [772, 347] on icon "button" at bounding box center [771, 343] width 9 height 9
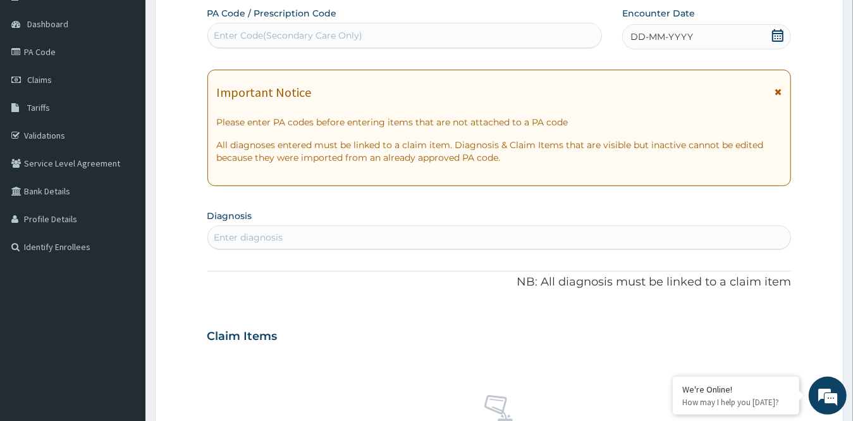
click at [494, 38] on div "Enter Code(Secondary Care Only)" at bounding box center [404, 35] width 393 height 20
paste input "PA/05476F"
type input "PA/05476F"
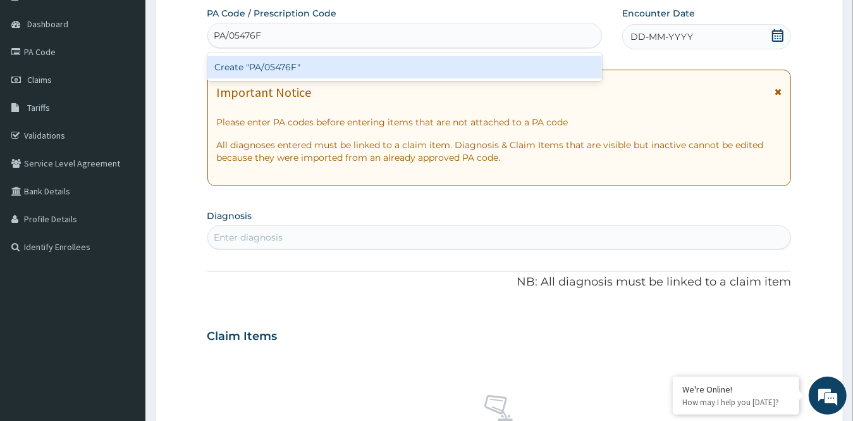
click at [479, 70] on div "Create "PA/05476F"" at bounding box center [404, 67] width 395 height 23
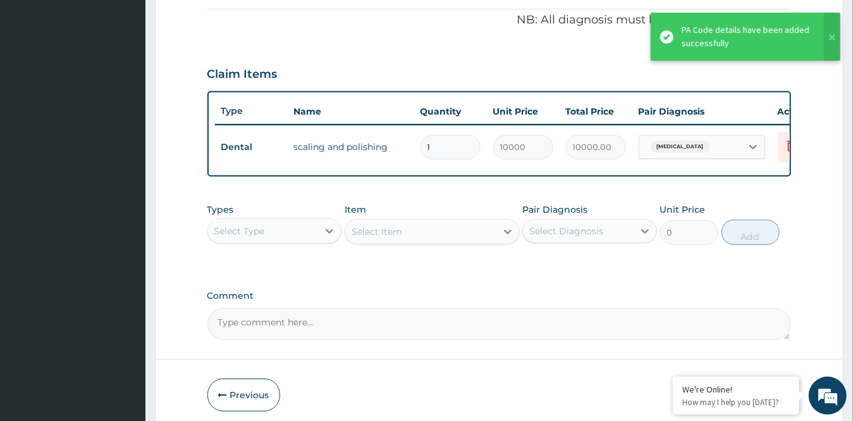
scroll to position [438, 0]
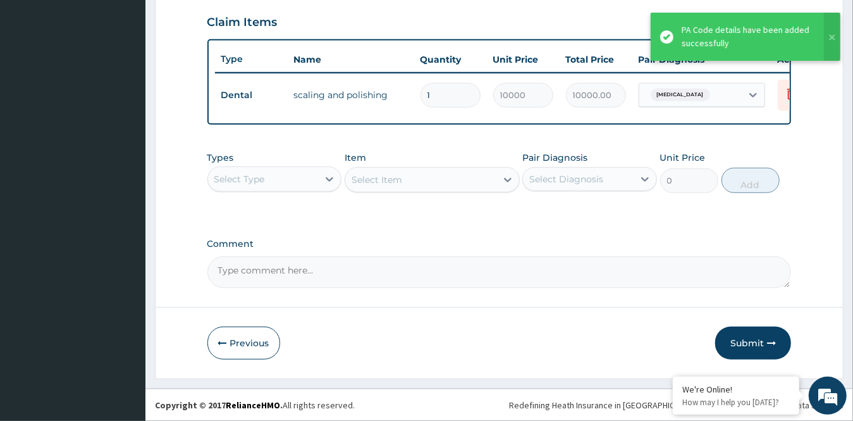
click at [734, 338] on button "Submit" at bounding box center [753, 342] width 76 height 33
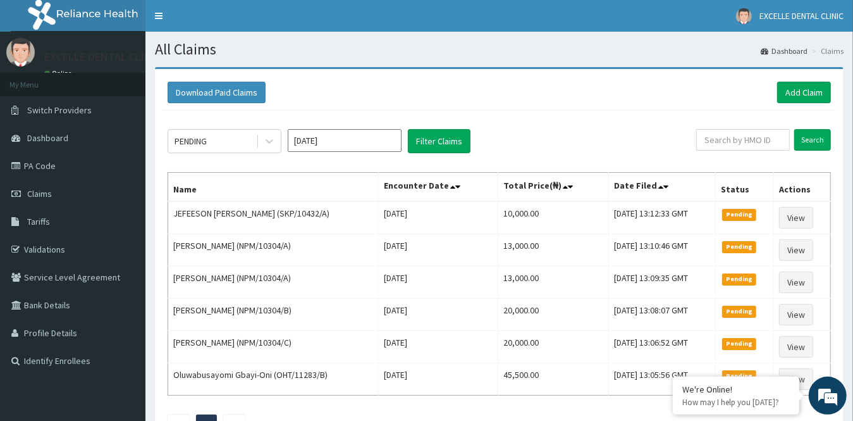
click at [361, 140] on input "[DATE]" at bounding box center [345, 140] width 114 height 23
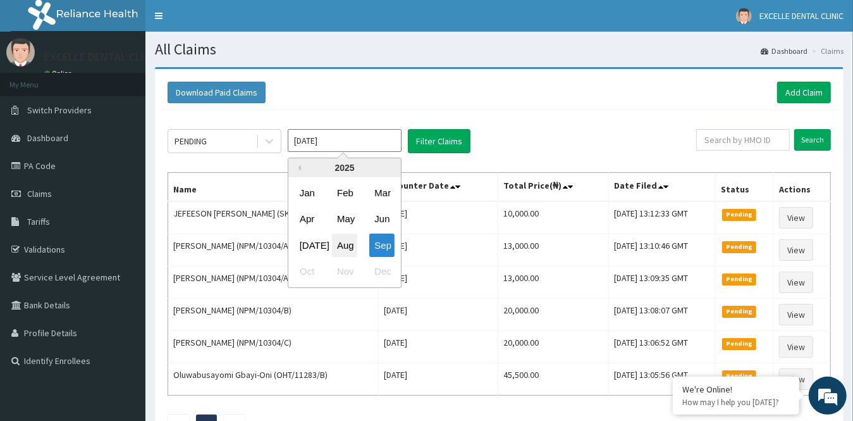
click at [340, 245] on div "Aug" at bounding box center [344, 244] width 25 height 23
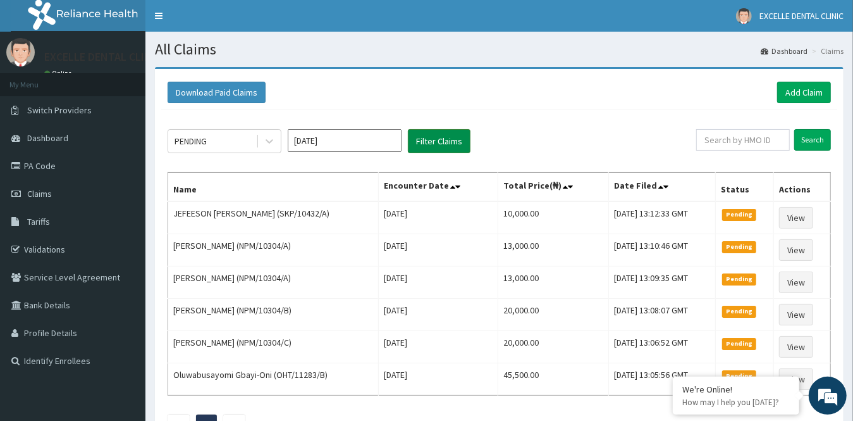
click at [447, 144] on button "Filter Claims" at bounding box center [439, 141] width 63 height 24
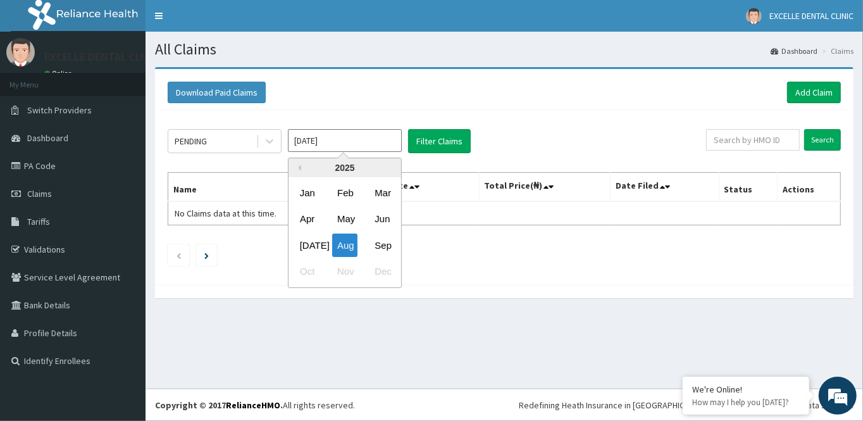
click at [343, 140] on input "[DATE]" at bounding box center [345, 140] width 114 height 23
click at [392, 246] on div "Sep" at bounding box center [381, 244] width 25 height 23
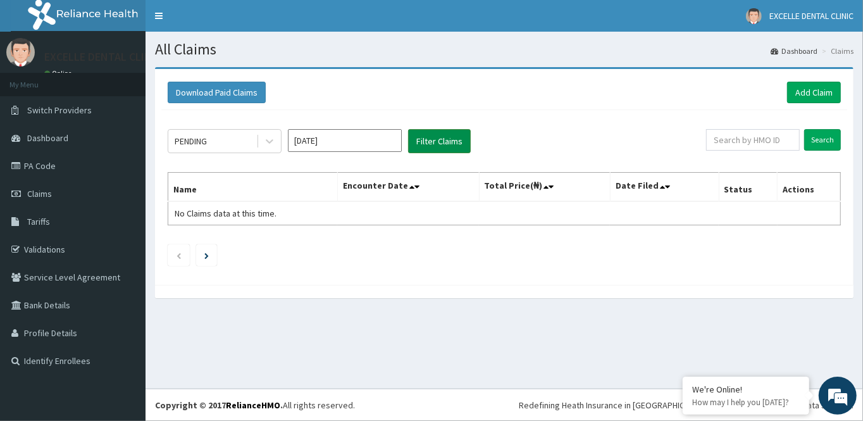
click at [418, 143] on button "Filter Claims" at bounding box center [439, 141] width 63 height 24
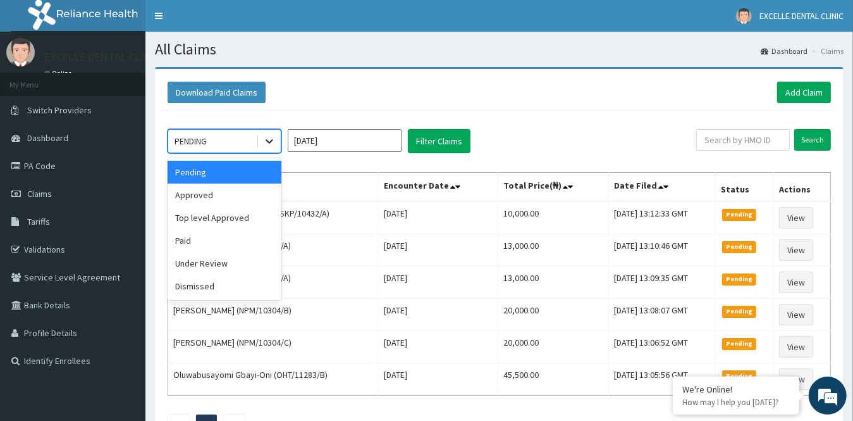
click at [265, 147] on div at bounding box center [269, 141] width 23 height 23
click at [231, 197] on div "Approved" at bounding box center [225, 194] width 114 height 23
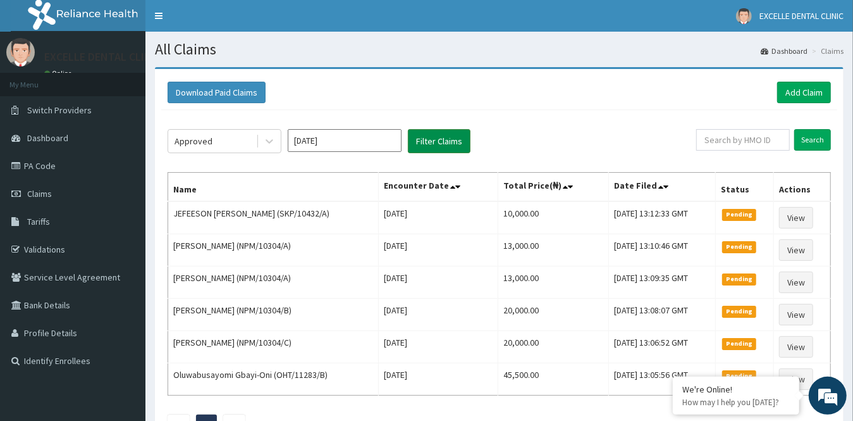
click at [419, 148] on button "Filter Claims" at bounding box center [439, 141] width 63 height 24
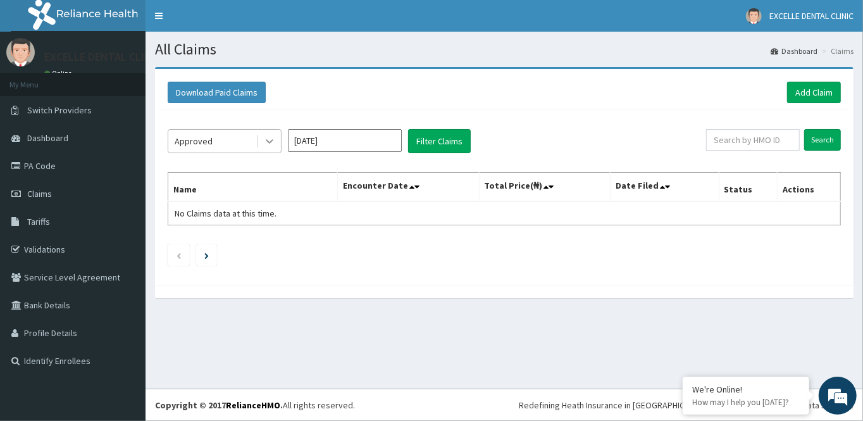
click at [271, 142] on icon at bounding box center [269, 141] width 13 height 13
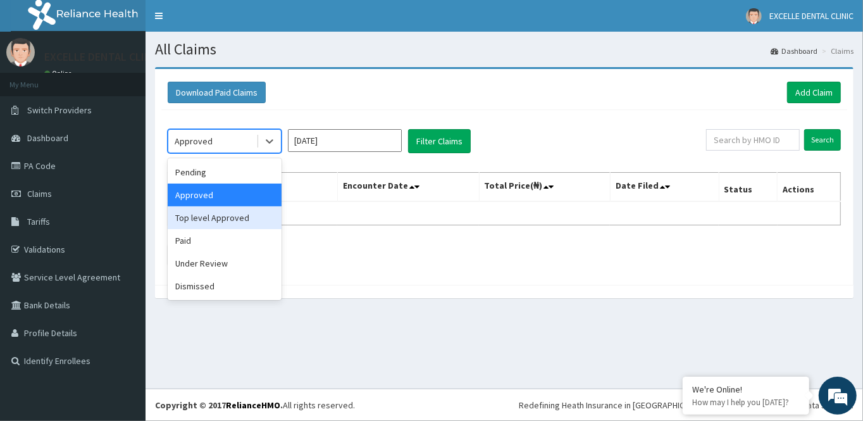
click at [253, 218] on div "Top level Approved" at bounding box center [225, 217] width 114 height 23
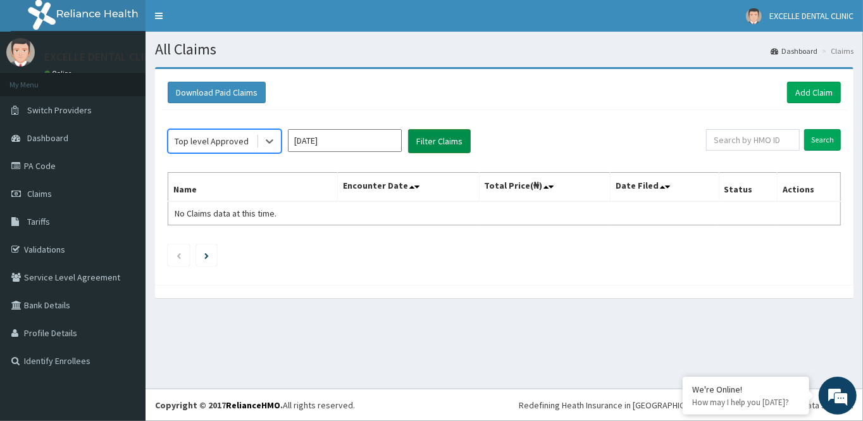
click at [464, 143] on button "Filter Claims" at bounding box center [439, 141] width 63 height 24
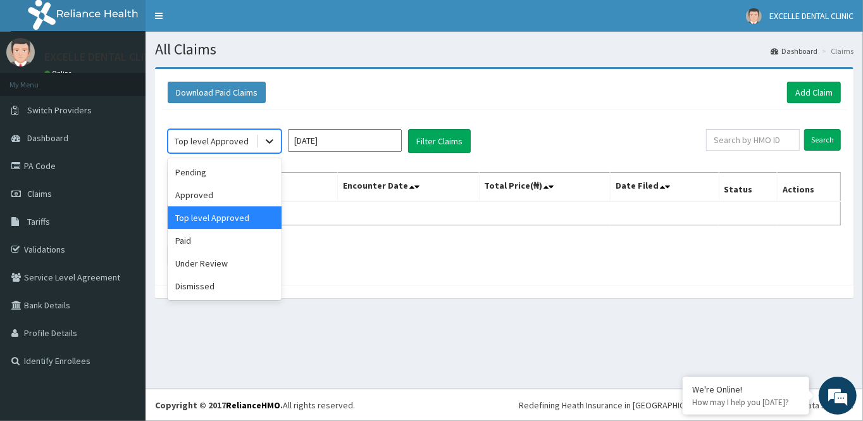
click at [266, 141] on icon at bounding box center [269, 141] width 13 height 13
click at [244, 245] on div "Paid" at bounding box center [225, 240] width 114 height 23
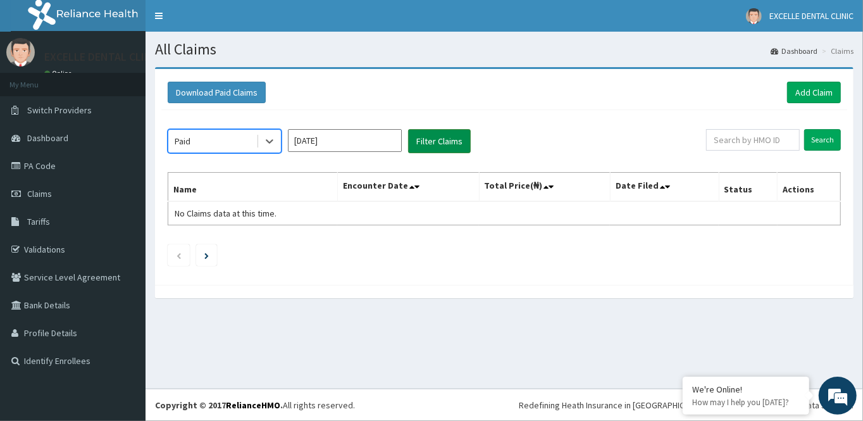
click at [416, 147] on button "Filter Claims" at bounding box center [439, 141] width 63 height 24
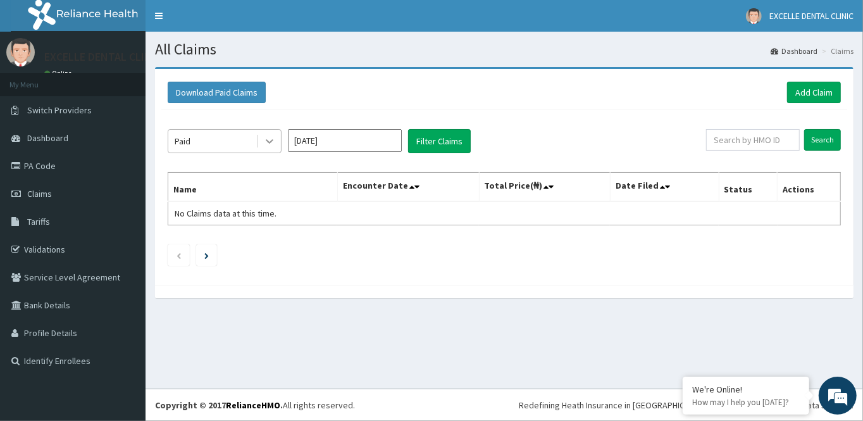
click at [269, 146] on icon at bounding box center [269, 141] width 13 height 13
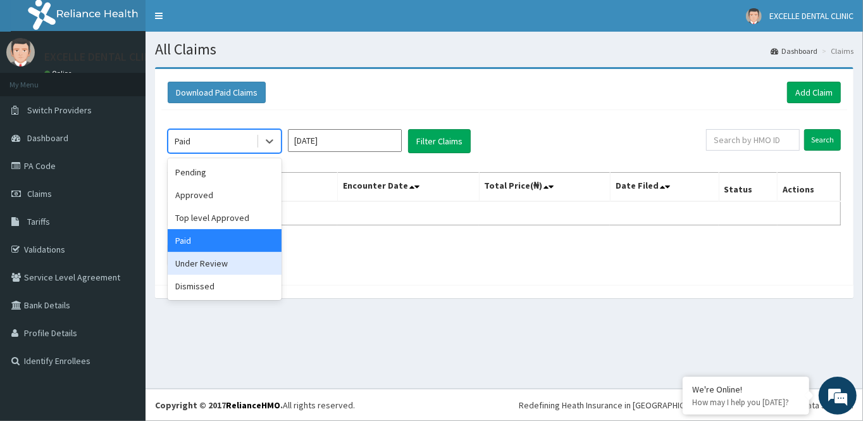
click at [215, 261] on div "Under Review" at bounding box center [225, 263] width 114 height 23
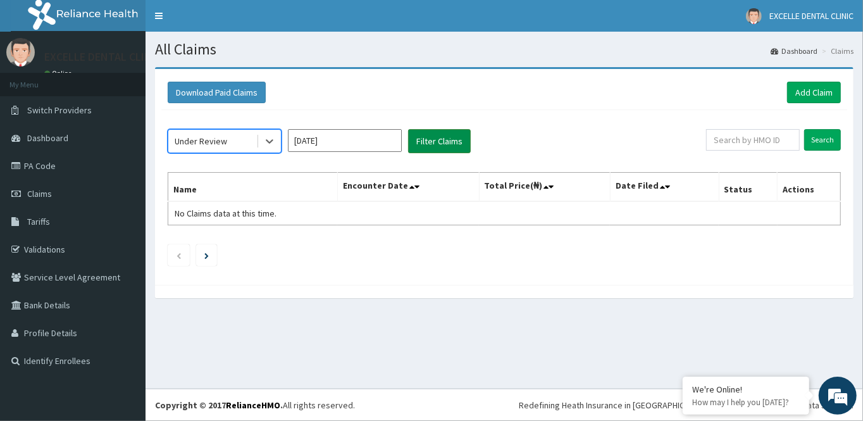
click at [436, 146] on button "Filter Claims" at bounding box center [439, 141] width 63 height 24
click at [433, 146] on button "Filter Claims" at bounding box center [439, 141] width 63 height 24
click at [269, 141] on icon at bounding box center [270, 142] width 8 height 4
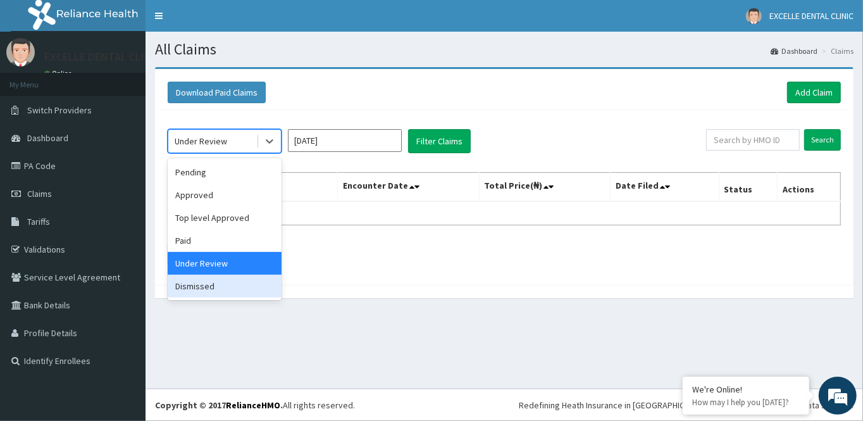
click at [248, 276] on div "Dismissed" at bounding box center [225, 286] width 114 height 23
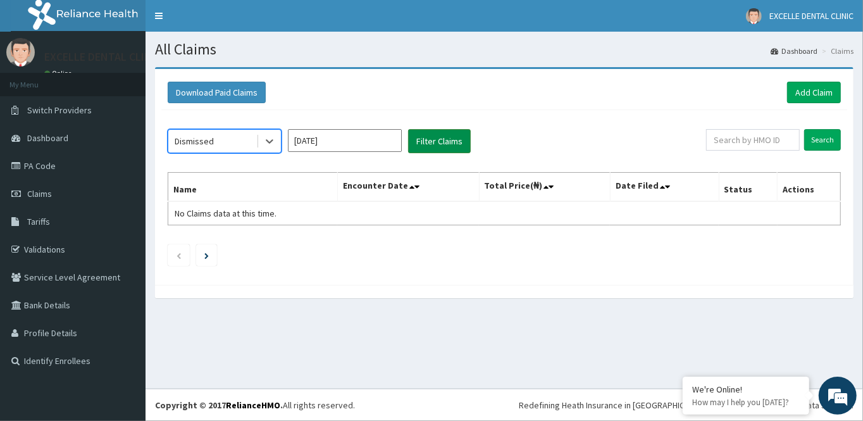
click at [447, 136] on button "Filter Claims" at bounding box center [439, 141] width 63 height 24
click at [267, 140] on icon at bounding box center [270, 142] width 8 height 4
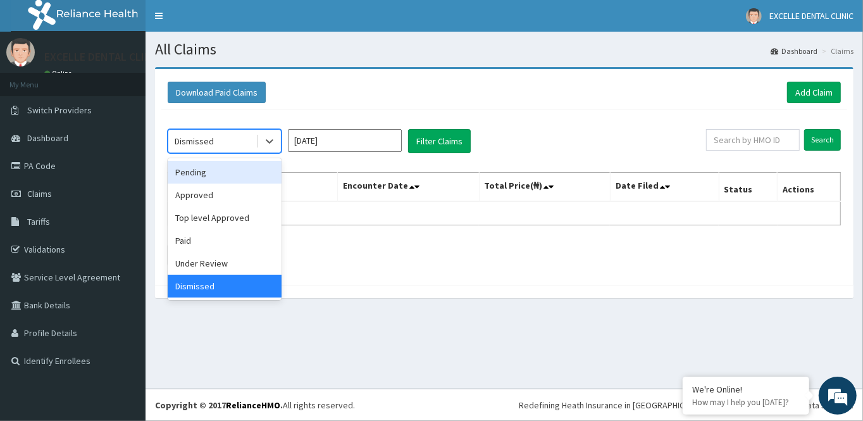
click at [317, 142] on input "[DATE]" at bounding box center [345, 140] width 114 height 23
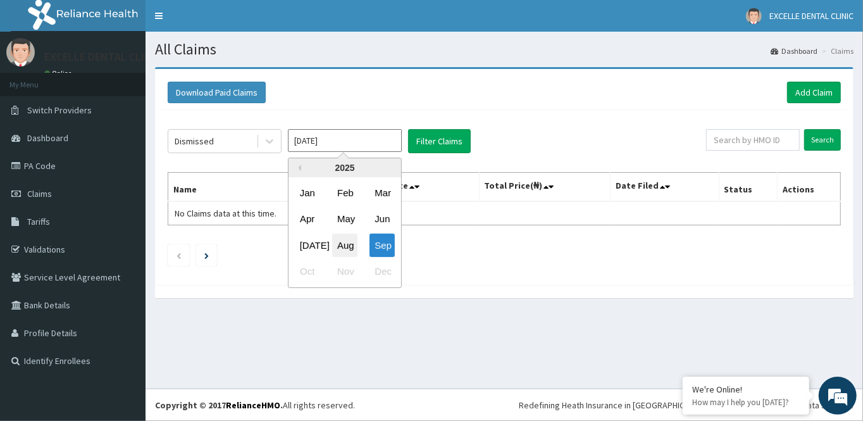
click at [340, 245] on div "Aug" at bounding box center [344, 244] width 25 height 23
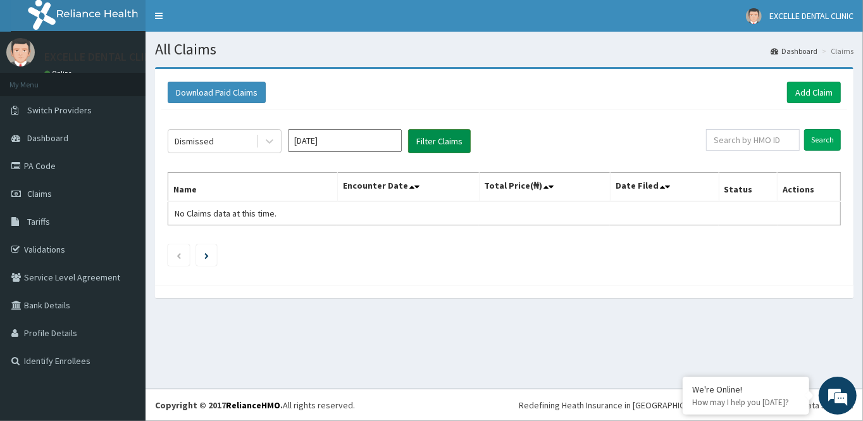
click at [433, 139] on button "Filter Claims" at bounding box center [439, 141] width 63 height 24
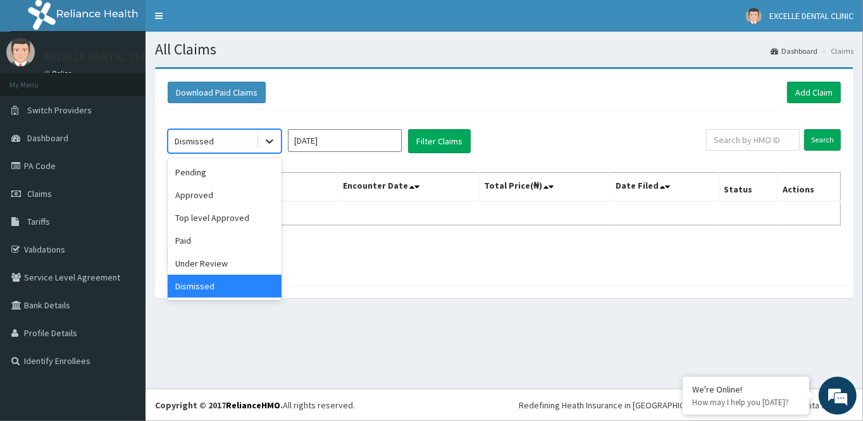
click at [265, 146] on icon at bounding box center [269, 141] width 13 height 13
click at [254, 174] on div "Pending" at bounding box center [225, 172] width 114 height 23
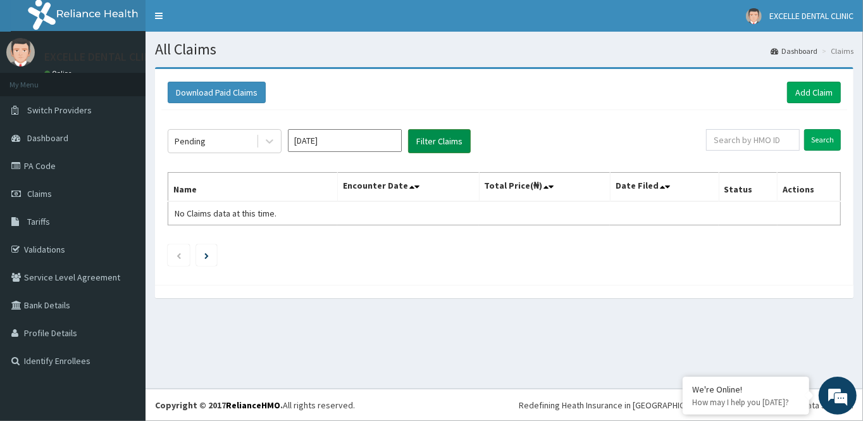
drag, startPoint x: 466, startPoint y: 127, endPoint x: 456, endPoint y: 132, distance: 10.5
click at [465, 128] on div "Pending [DATE] Filter Claims Search Name Encounter Date Total Price(₦) Date Fil…" at bounding box center [504, 194] width 686 height 168
click at [454, 134] on button "Filter Claims" at bounding box center [439, 141] width 63 height 24
click at [455, 135] on button "Filter Claims" at bounding box center [439, 141] width 63 height 24
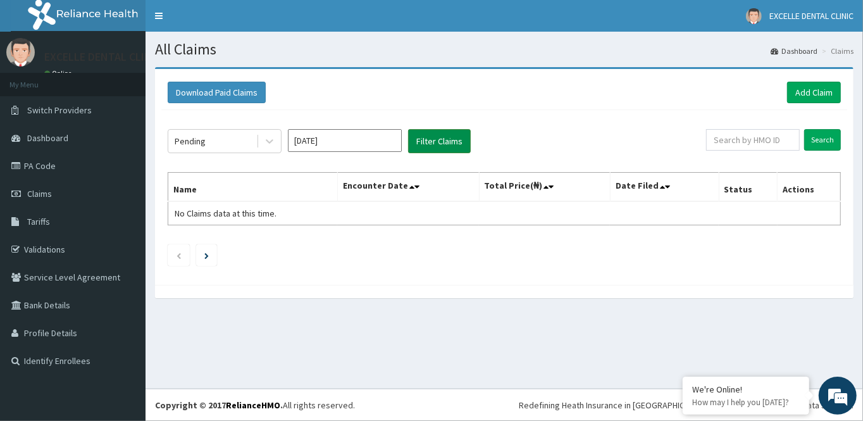
click at [455, 135] on button "Filter Claims" at bounding box center [439, 141] width 63 height 24
click at [271, 139] on icon at bounding box center [269, 141] width 13 height 13
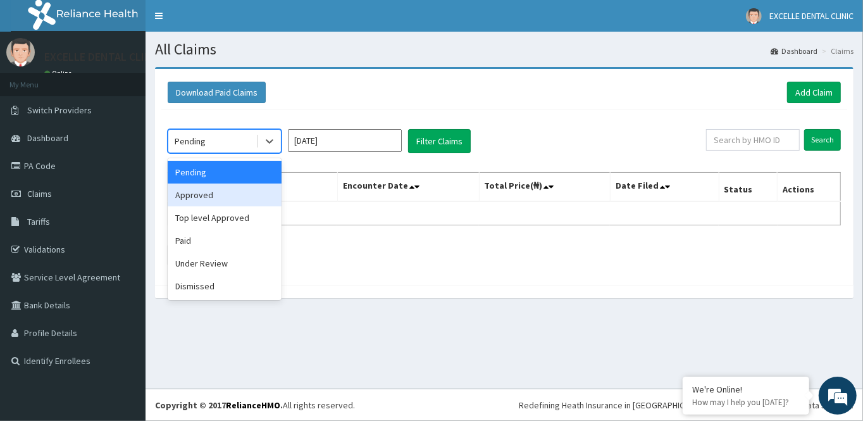
click at [258, 203] on div "Approved" at bounding box center [225, 194] width 114 height 23
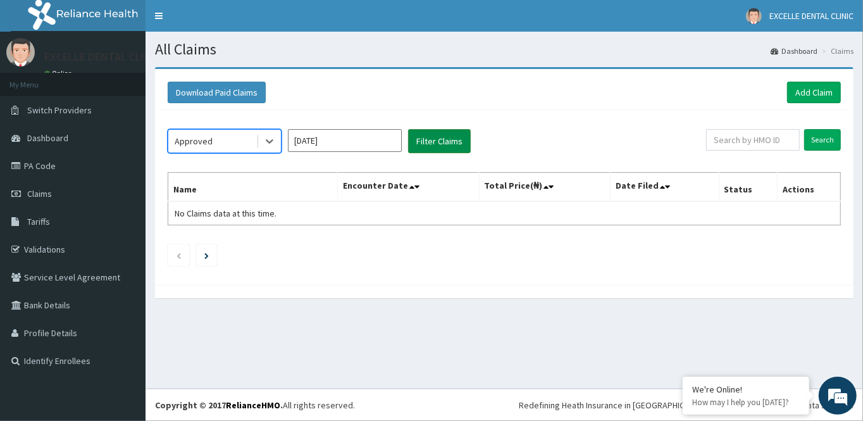
click at [447, 134] on button "Filter Claims" at bounding box center [439, 141] width 63 height 24
click at [273, 141] on icon at bounding box center [269, 141] width 13 height 13
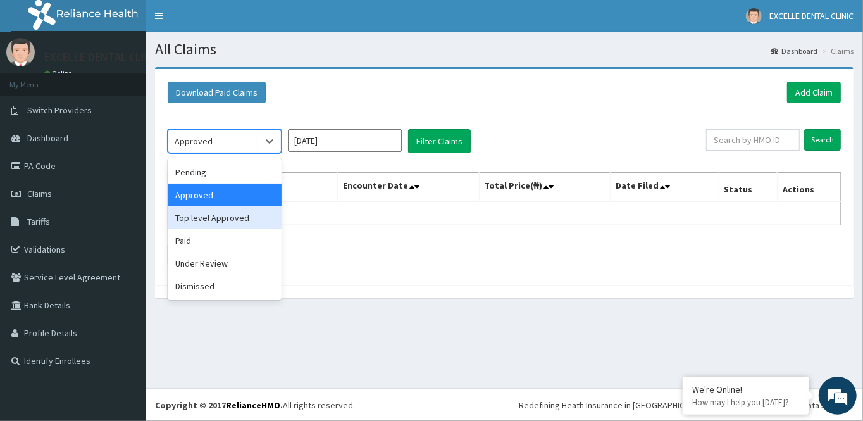
click at [244, 213] on div "Top level Approved" at bounding box center [225, 217] width 114 height 23
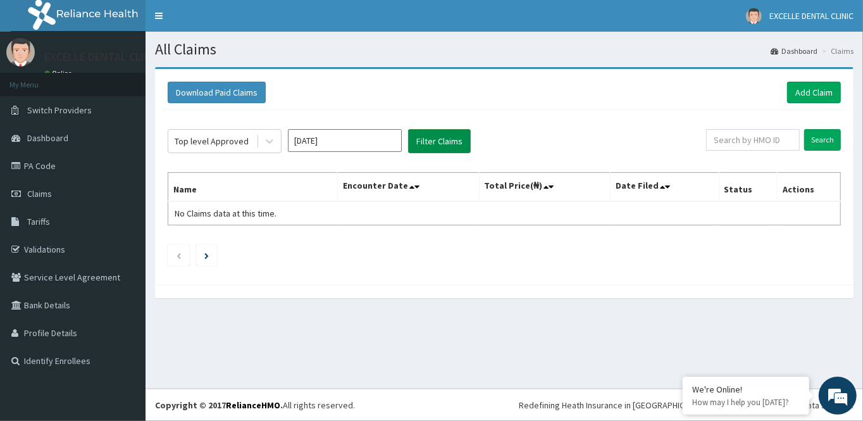
click at [425, 140] on button "Filter Claims" at bounding box center [439, 141] width 63 height 24
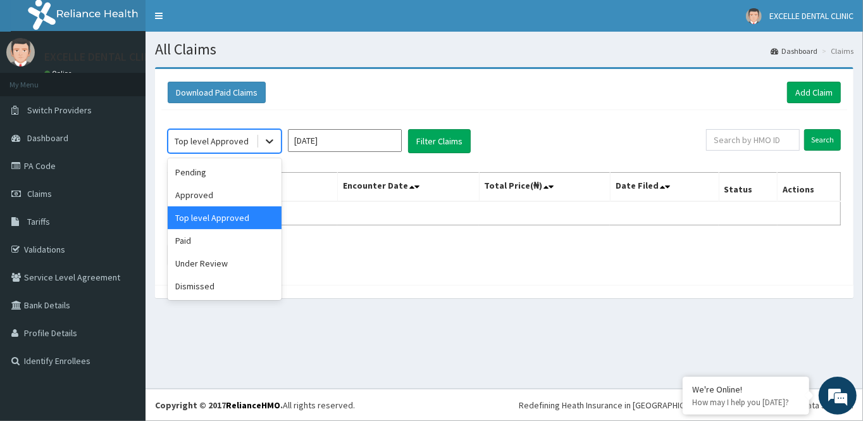
click at [268, 140] on icon at bounding box center [269, 141] width 13 height 13
click at [210, 245] on div "Paid" at bounding box center [225, 240] width 114 height 23
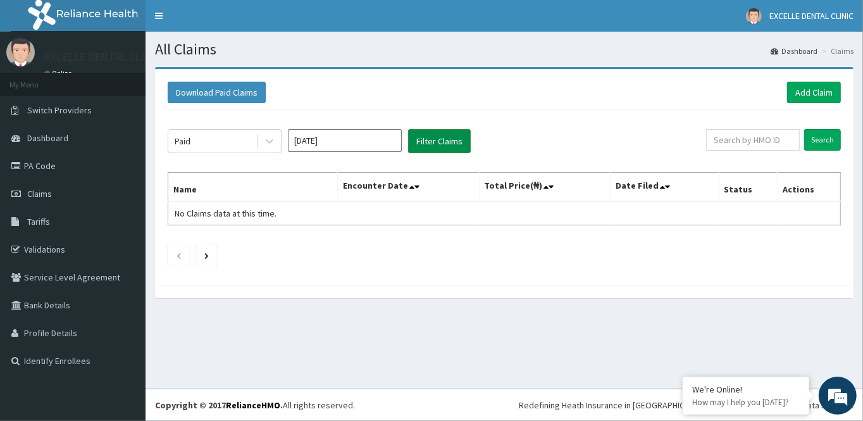
click at [419, 137] on button "Filter Claims" at bounding box center [439, 141] width 63 height 24
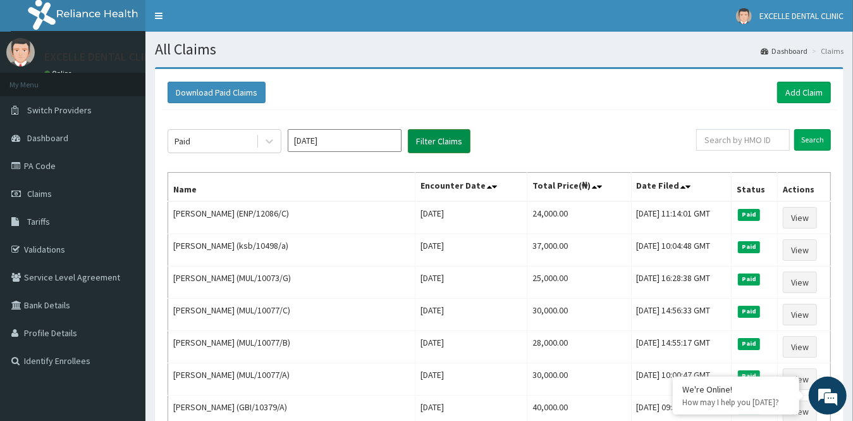
click at [419, 137] on button "Filter Claims" at bounding box center [439, 141] width 63 height 24
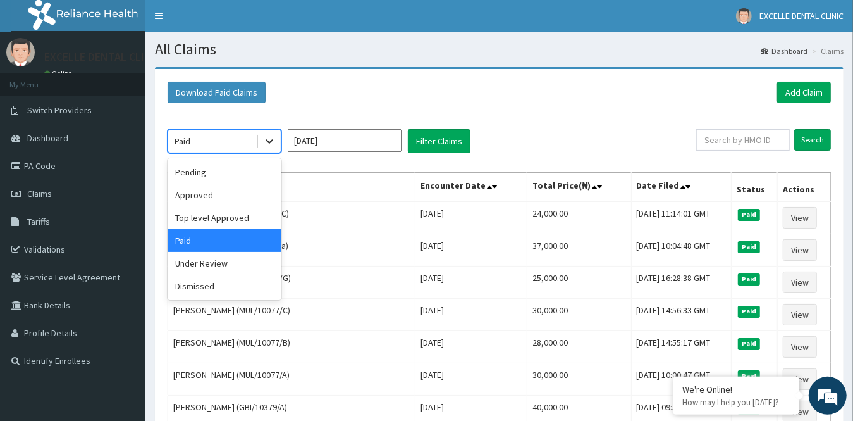
click at [268, 143] on icon at bounding box center [269, 141] width 13 height 13
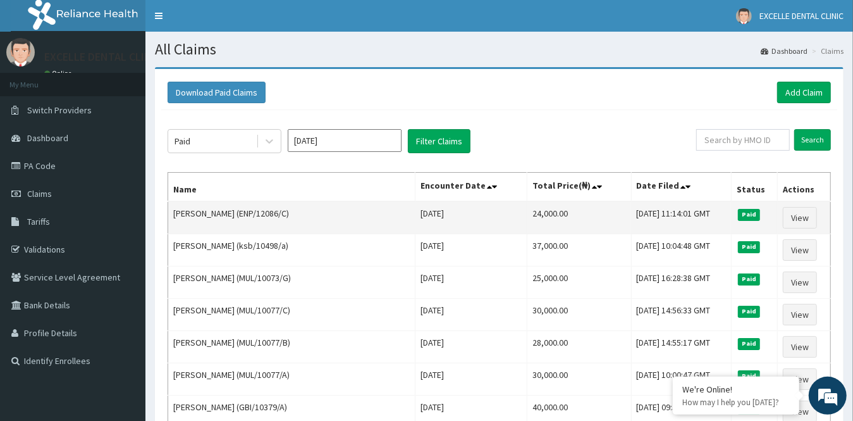
click at [416, 216] on td "[DATE]" at bounding box center [472, 217] width 112 height 33
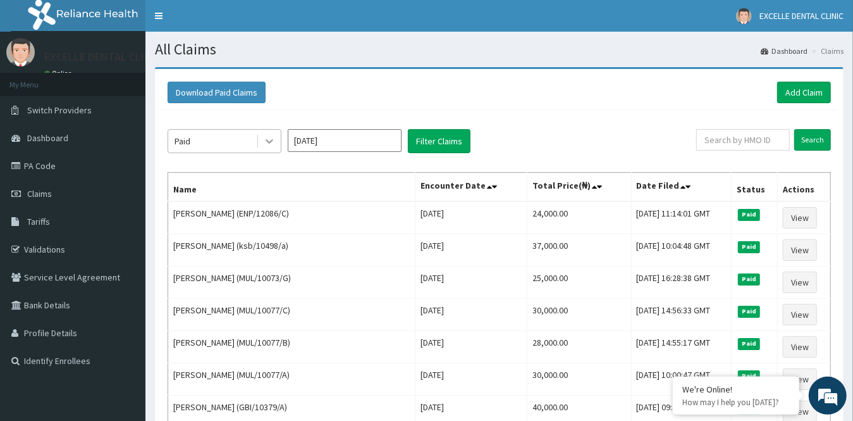
click at [275, 144] on icon at bounding box center [269, 141] width 13 height 13
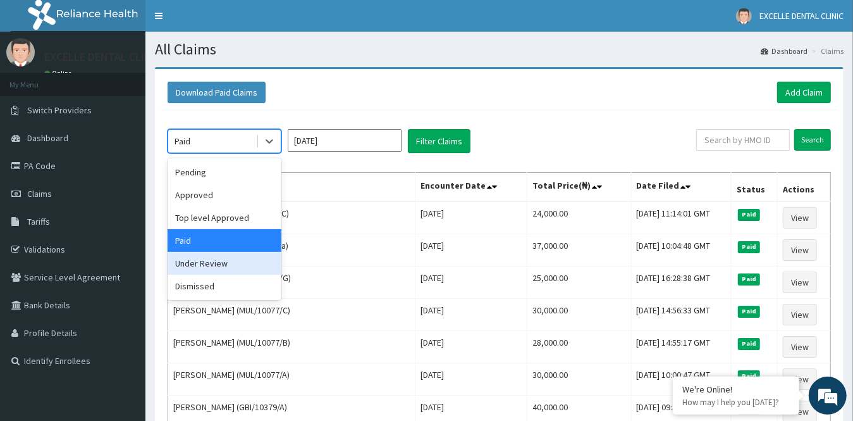
click at [244, 264] on div "Under Review" at bounding box center [225, 263] width 114 height 23
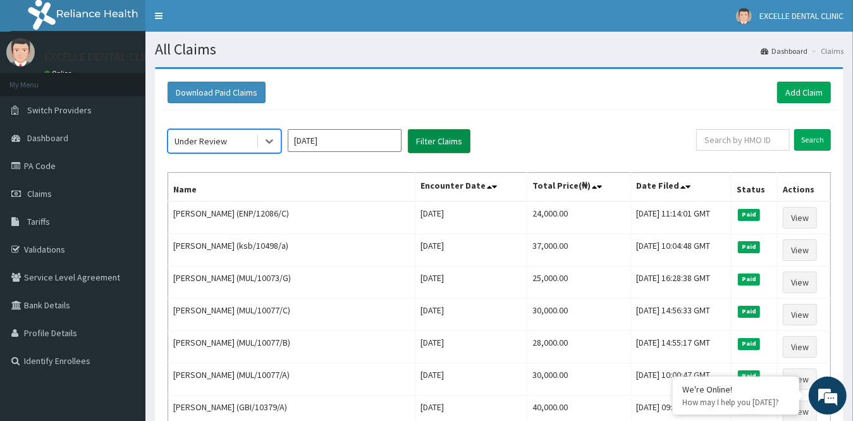
click at [427, 138] on button "Filter Claims" at bounding box center [439, 141] width 63 height 24
click at [428, 138] on button "Filter Claims" at bounding box center [439, 141] width 63 height 24
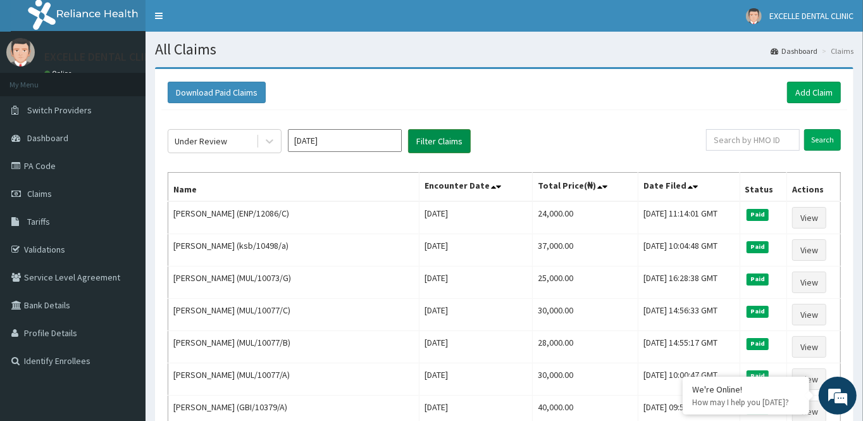
click at [428, 138] on button "Filter Claims" at bounding box center [439, 141] width 63 height 24
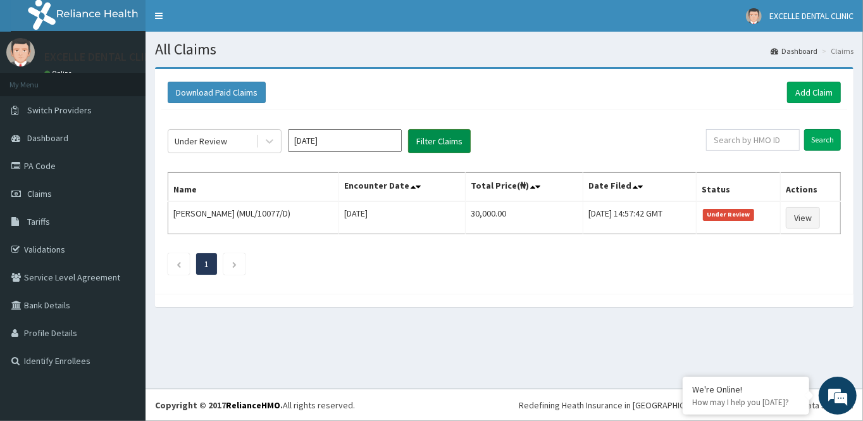
click at [428, 138] on button "Filter Claims" at bounding box center [439, 141] width 63 height 24
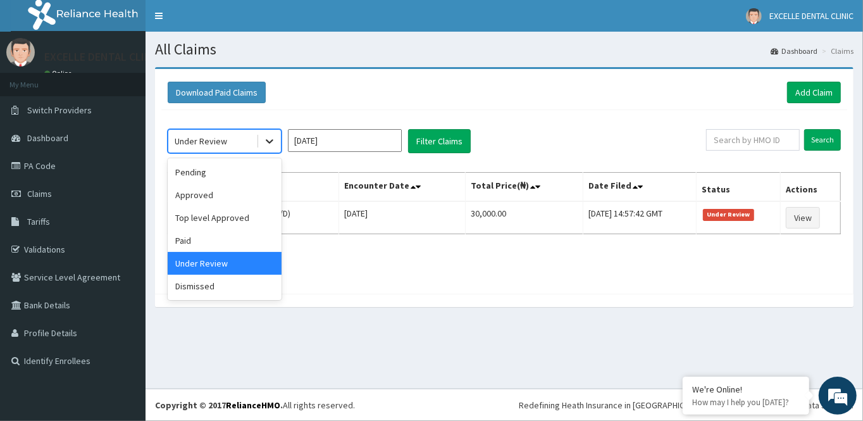
click at [274, 141] on icon at bounding box center [269, 141] width 13 height 13
click at [235, 283] on div "Dismissed" at bounding box center [225, 286] width 114 height 23
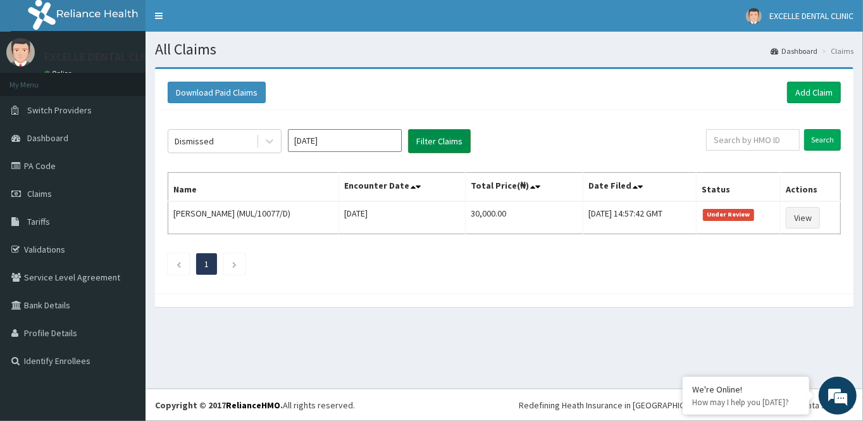
click at [419, 143] on button "Filter Claims" at bounding box center [439, 141] width 63 height 24
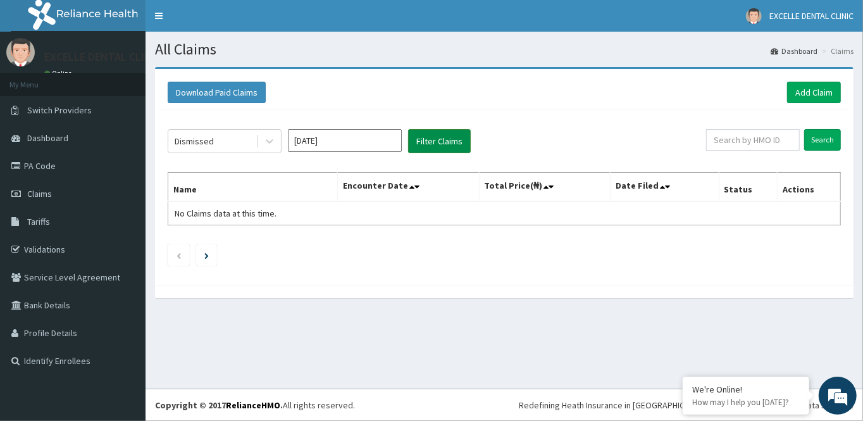
click at [419, 143] on button "Filter Claims" at bounding box center [439, 141] width 63 height 24
click at [314, 142] on input "[DATE]" at bounding box center [345, 140] width 114 height 23
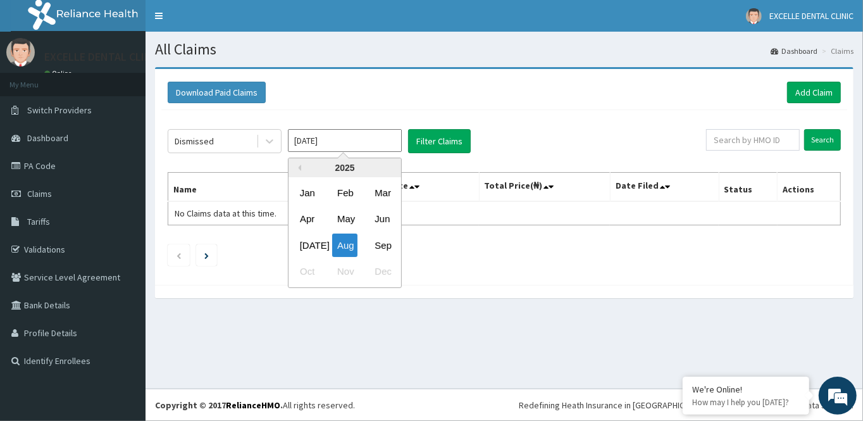
drag, startPoint x: 386, startPoint y: 244, endPoint x: 377, endPoint y: 240, distance: 9.6
click at [383, 244] on div "Sep" at bounding box center [381, 244] width 25 height 23
type input "[DATE]"
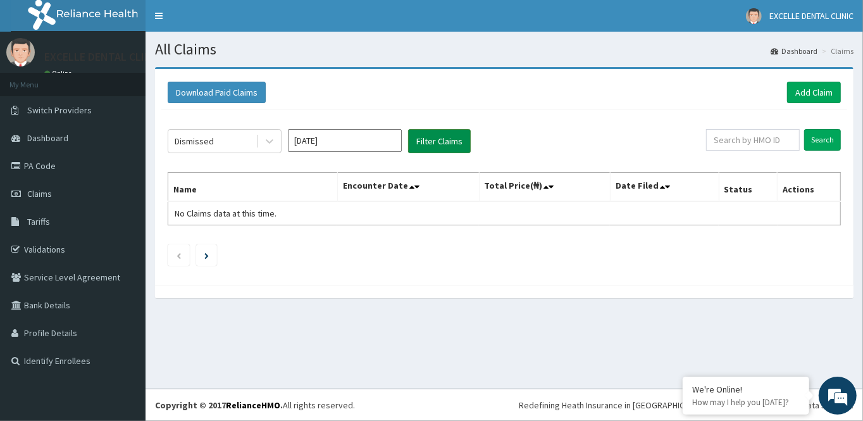
click at [446, 146] on button "Filter Claims" at bounding box center [439, 141] width 63 height 24
click at [445, 146] on button "Filter Claims" at bounding box center [439, 141] width 63 height 24
click at [271, 143] on icon at bounding box center [269, 141] width 13 height 13
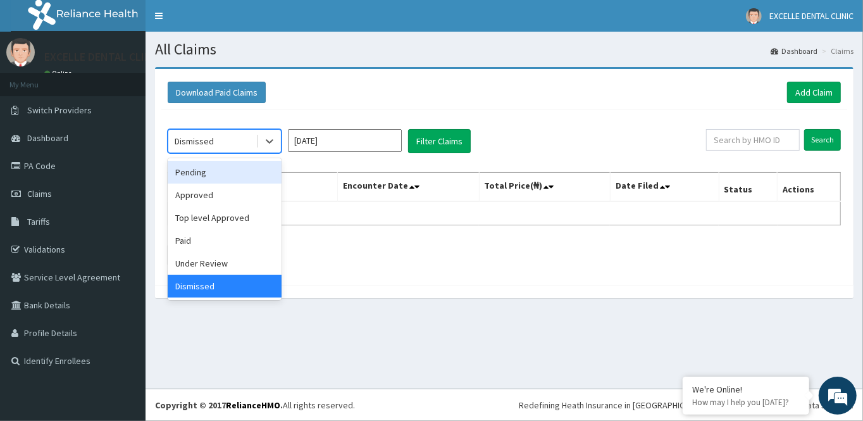
click at [240, 173] on div "Pending" at bounding box center [225, 172] width 114 height 23
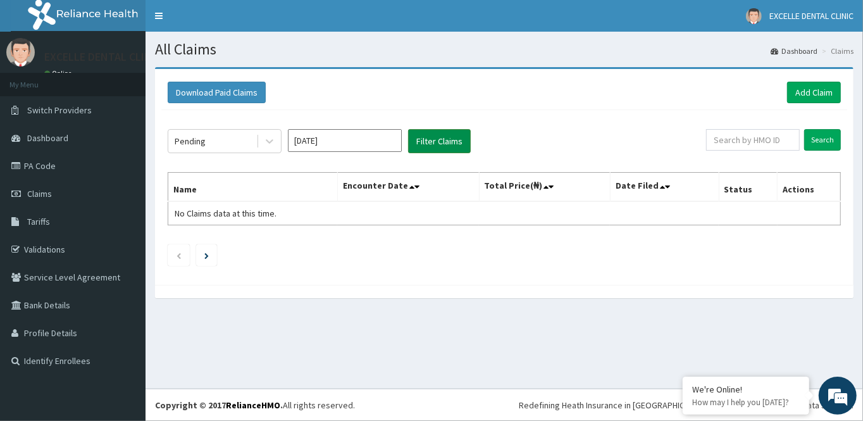
click at [461, 141] on button "Filter Claims" at bounding box center [439, 141] width 63 height 24
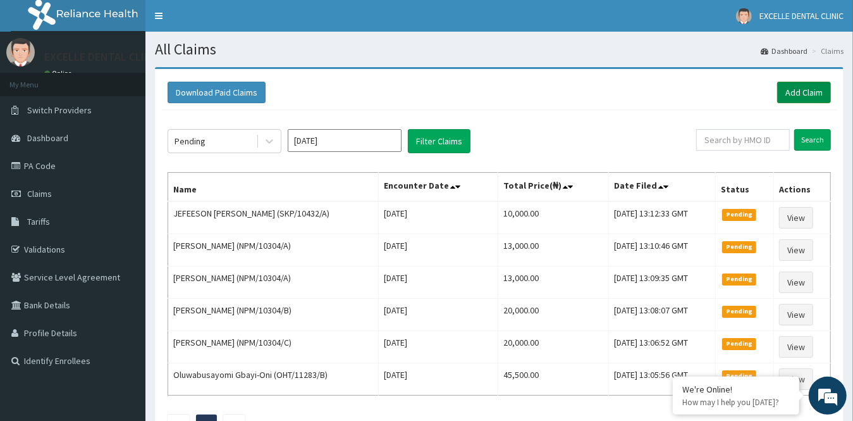
click at [785, 94] on link "Add Claim" at bounding box center [804, 93] width 54 height 22
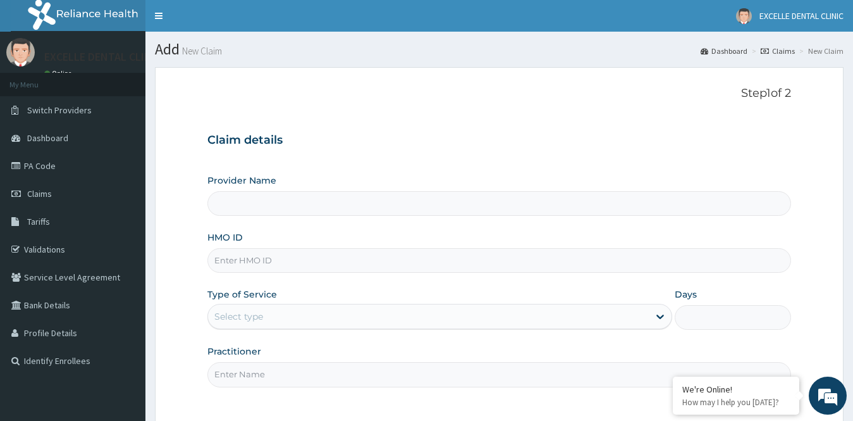
type input "EXCELLE DENTAL CLINIC"
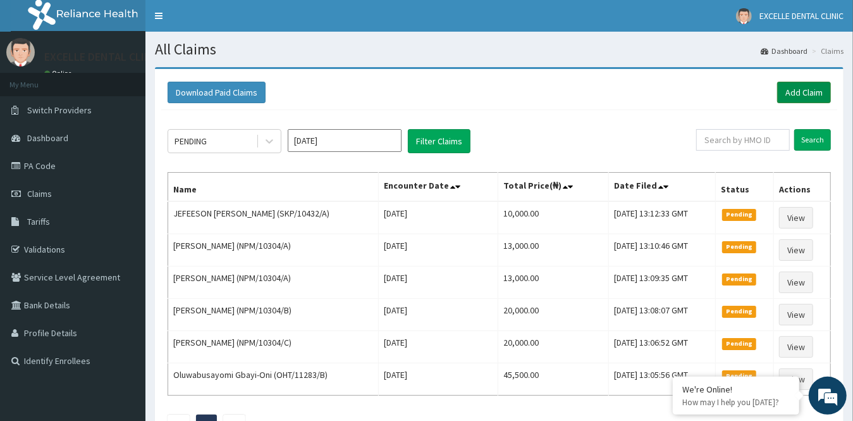
click at [795, 91] on link "Add Claim" at bounding box center [804, 93] width 54 height 22
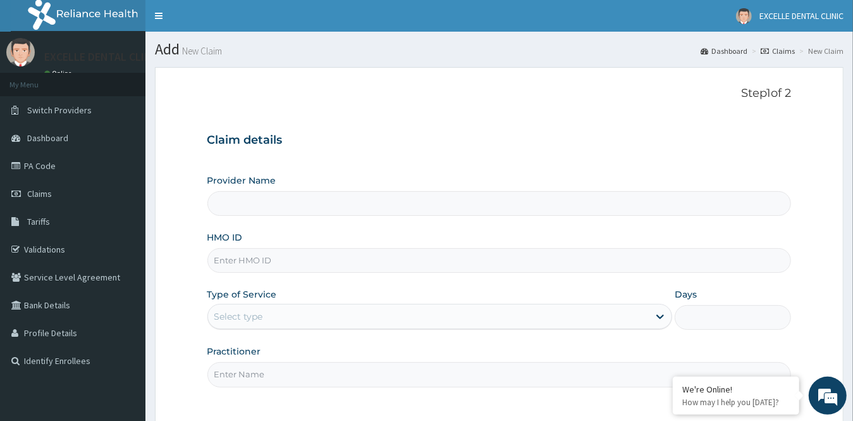
type input "EXCELLE DENTAL CLINIC"
click at [269, 262] on input "HMO ID" at bounding box center [499, 260] width 585 height 25
paste input "GCE/10002/B"
click at [296, 250] on input "GCE/10002/B" at bounding box center [499, 260] width 585 height 25
drag, startPoint x: 288, startPoint y: 256, endPoint x: 204, endPoint y: 253, distance: 84.2
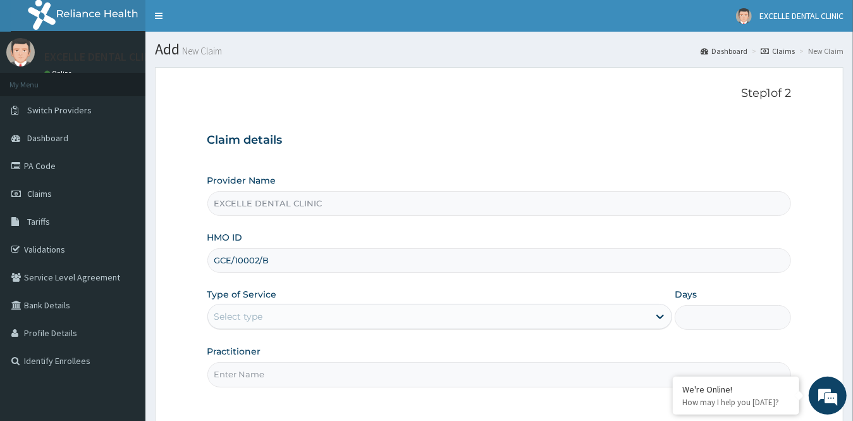
click at [204, 253] on form "Step 1 of 2 Claim details Provider Name EXCELLE DENTAL CLINIC HMO ID GCE/10002/…" at bounding box center [499, 280] width 689 height 426
paste input
type input "GCE/10002/B"
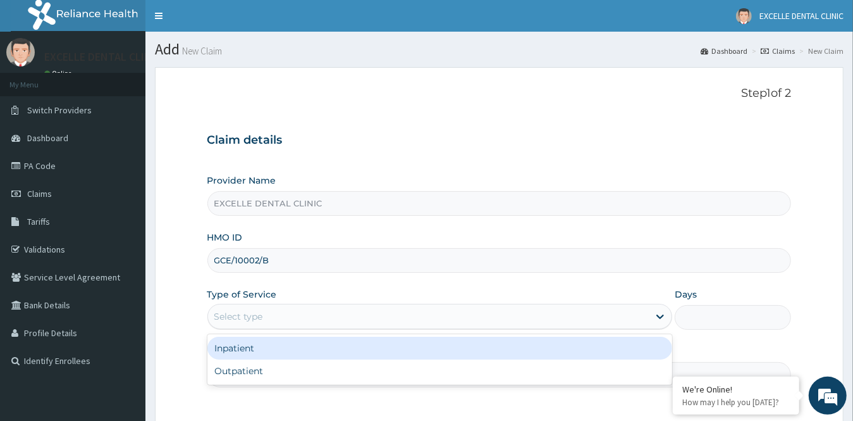
click at [220, 314] on div "Select type" at bounding box center [238, 316] width 49 height 13
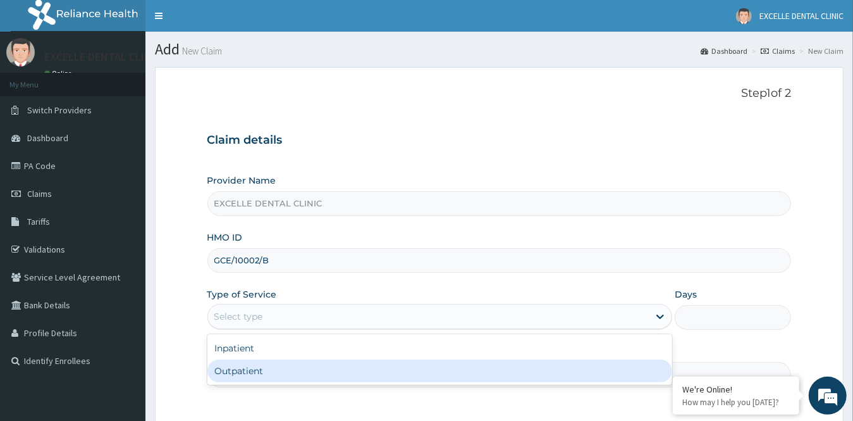
click at [244, 373] on div "Outpatient" at bounding box center [440, 370] width 466 height 23
type input "1"
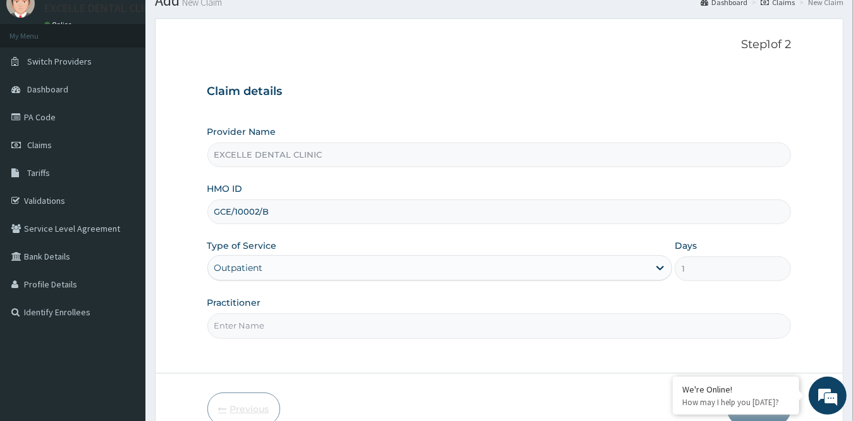
scroll to position [114, 0]
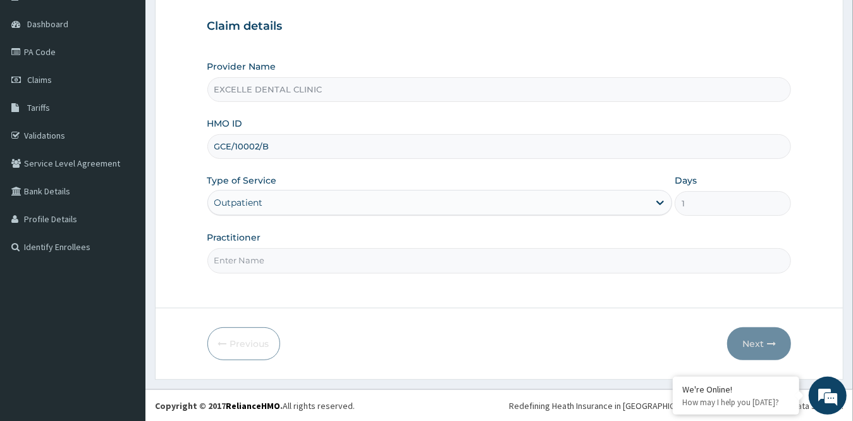
drag, startPoint x: 304, startPoint y: 259, endPoint x: 299, endPoint y: 266, distance: 8.6
click at [304, 259] on input "Practitioner" at bounding box center [499, 260] width 585 height 25
type input "DR. FATIMA"
click at [748, 350] on button "Next" at bounding box center [759, 343] width 64 height 33
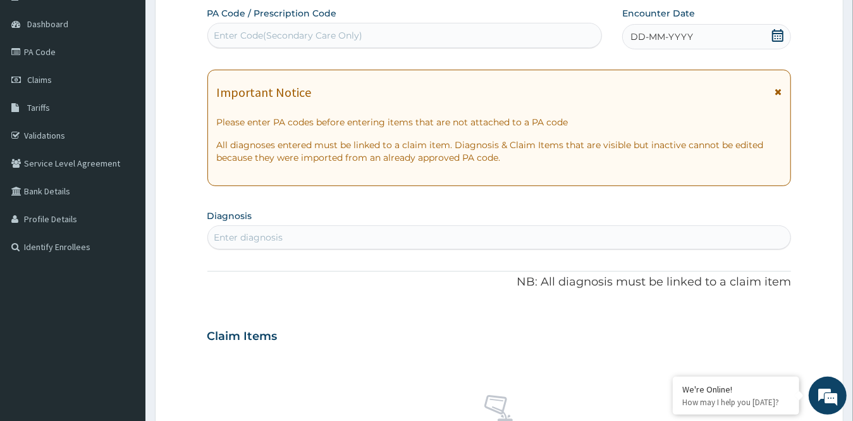
scroll to position [0, 0]
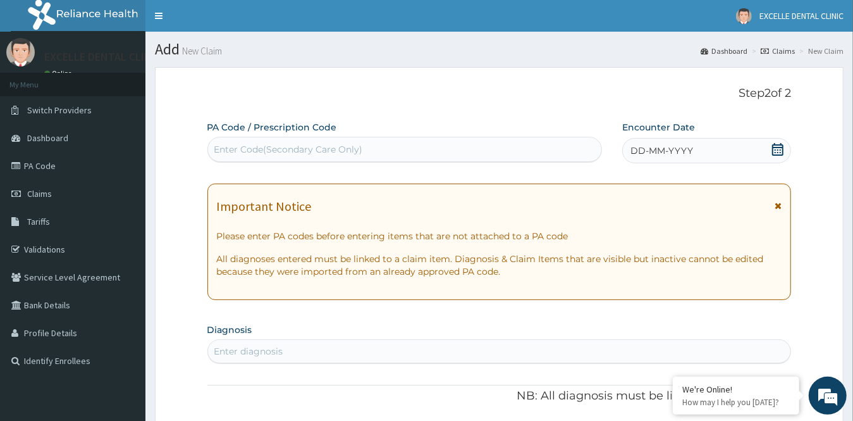
click at [303, 152] on div "Enter Code(Secondary Care Only)" at bounding box center [288, 149] width 149 height 13
paste input "PA/FA02C0"
type input "PA/FA02C0"
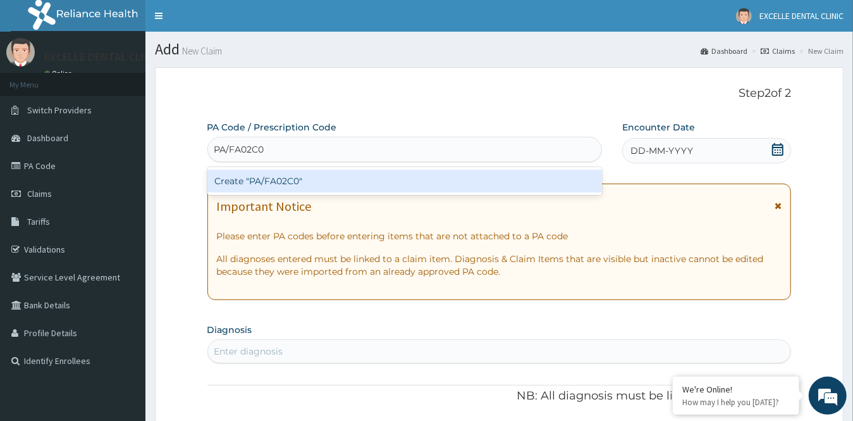
click at [358, 178] on div "Create "PA/FA02C0"" at bounding box center [404, 181] width 395 height 23
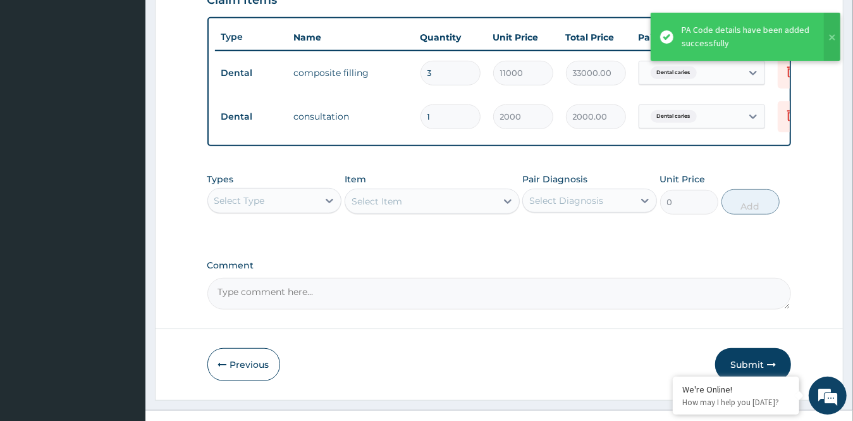
scroll to position [481, 0]
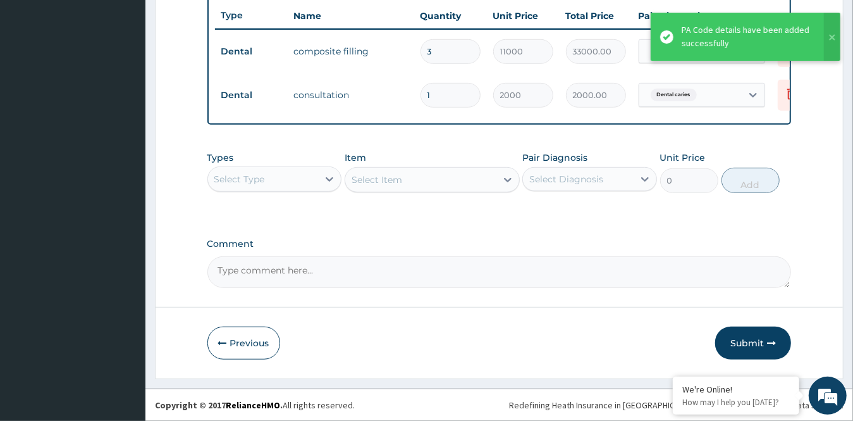
click at [741, 338] on button "Submit" at bounding box center [753, 342] width 76 height 33
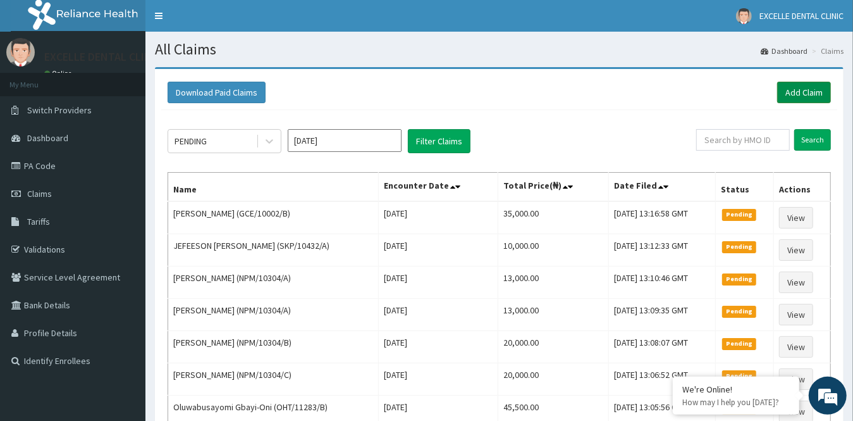
click at [822, 92] on link "Add Claim" at bounding box center [804, 93] width 54 height 22
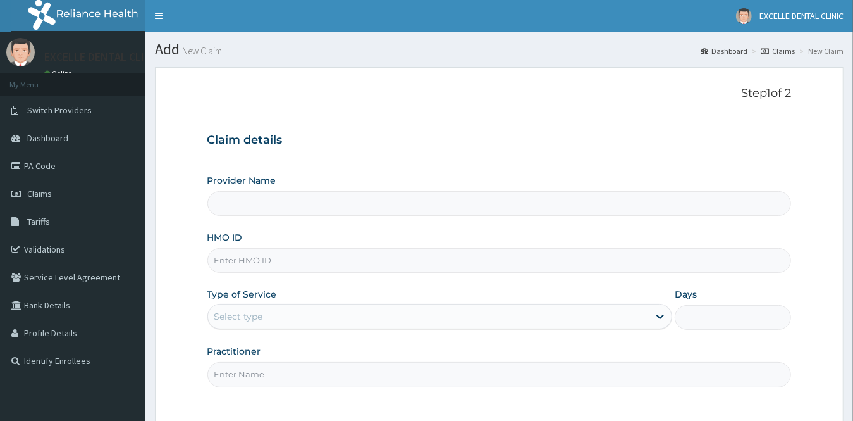
click at [302, 209] on input "Provider Name" at bounding box center [499, 203] width 585 height 25
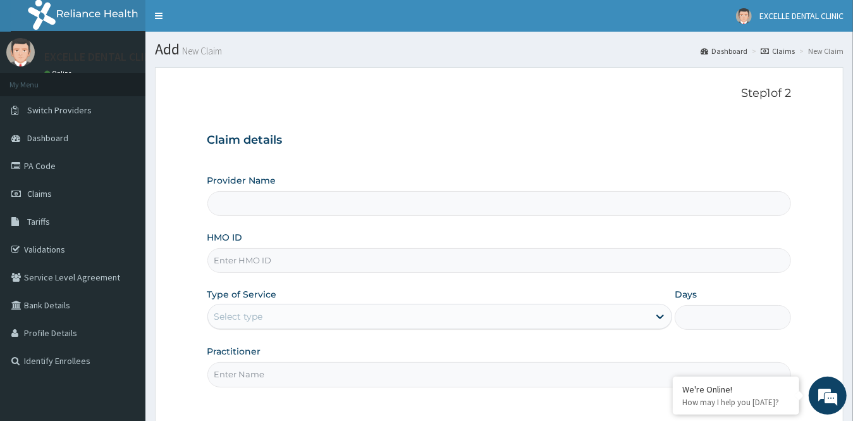
click at [281, 255] on input "HMO ID" at bounding box center [499, 260] width 585 height 25
type input "EXCELLE DENTAL CLINIC"
paste input "ENP/12086/B"
type input "ENP/12086/B"
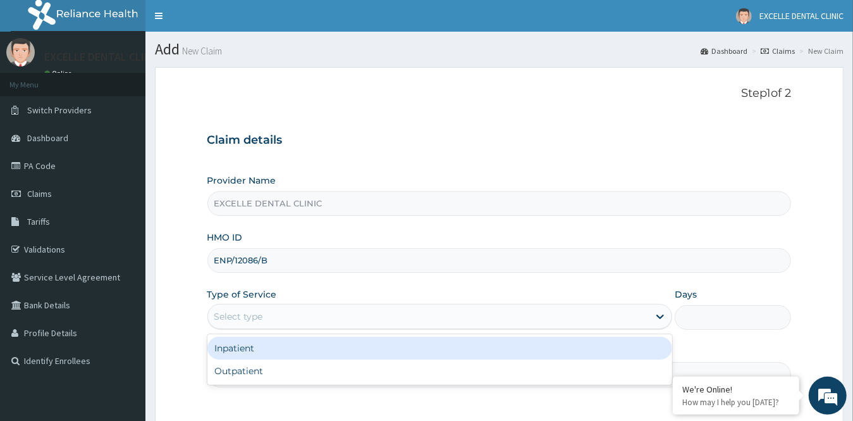
click at [261, 321] on div "Select type" at bounding box center [238, 316] width 49 height 13
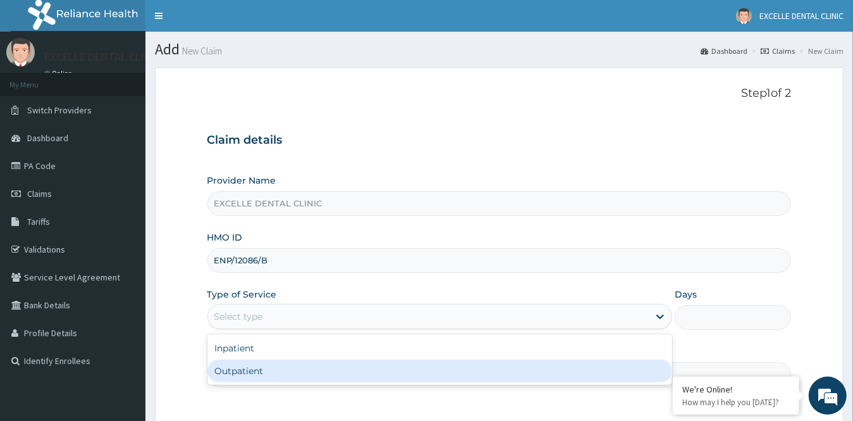
click at [330, 364] on div "Outpatient" at bounding box center [440, 370] width 466 height 23
type input "1"
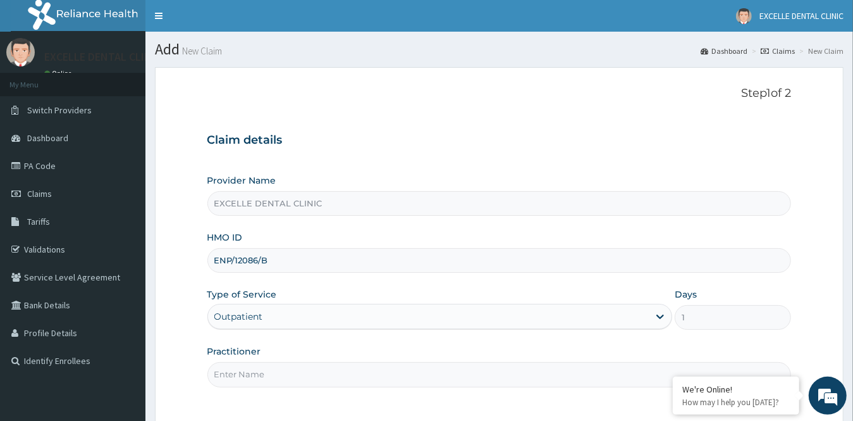
click at [256, 375] on input "Practitioner" at bounding box center [499, 374] width 585 height 25
type input "DR. FATIMA"
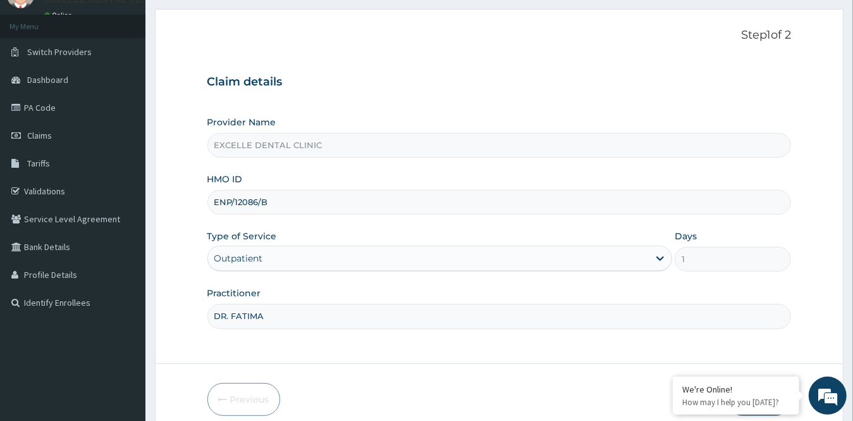
scroll to position [114, 0]
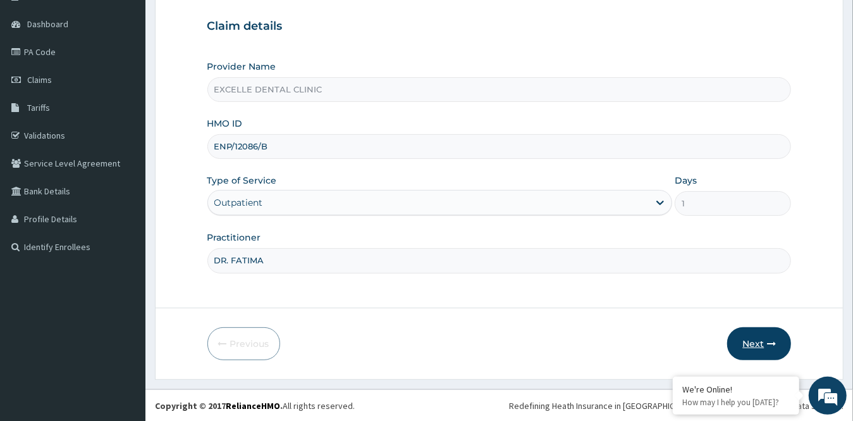
click at [770, 349] on button "Next" at bounding box center [759, 343] width 64 height 33
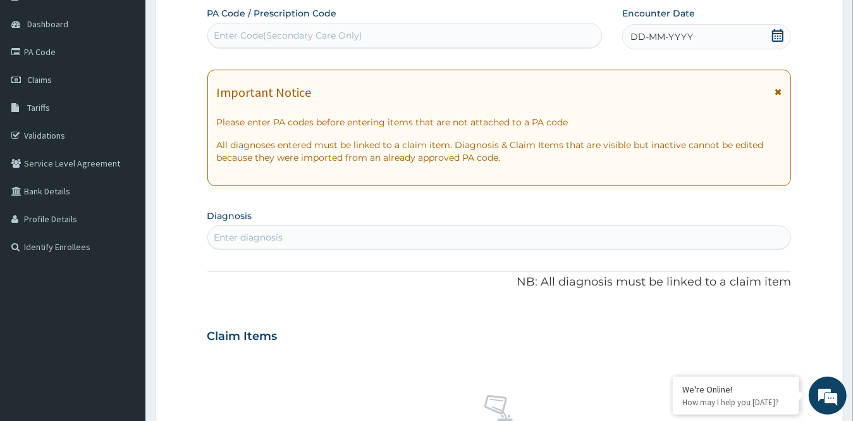
click at [448, 37] on div "Enter Code(Secondary Care Only)" at bounding box center [404, 35] width 393 height 20
paste input "PA/831313"
type input "PA/831313"
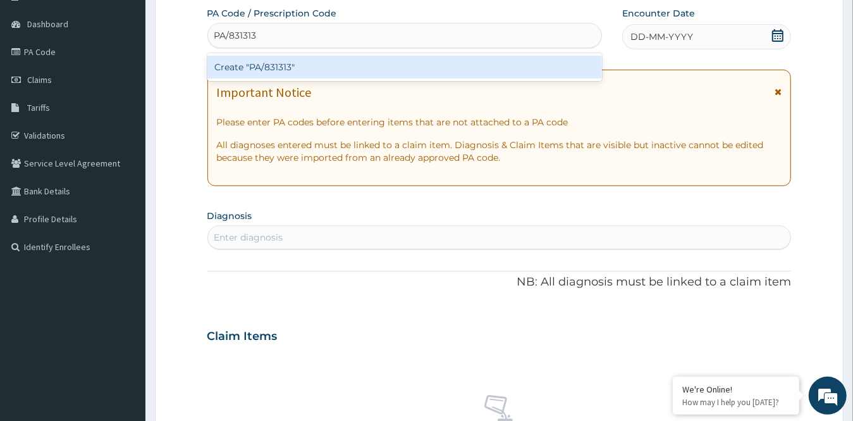
click at [462, 64] on div "Create "PA/831313"" at bounding box center [404, 67] width 395 height 23
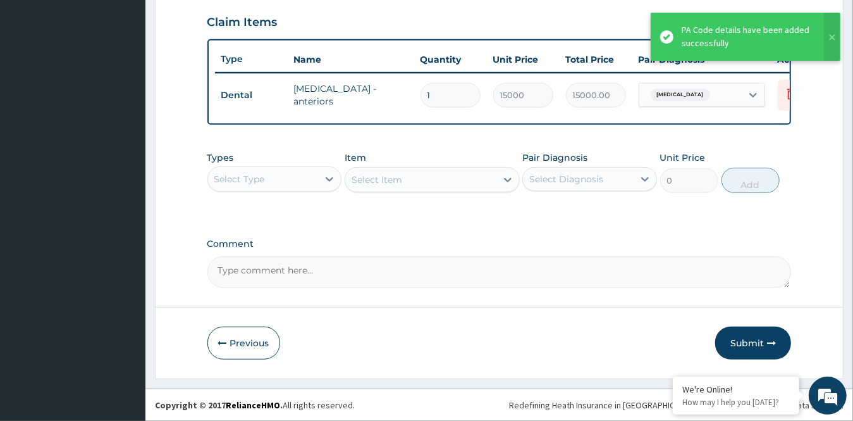
scroll to position [438, 0]
click at [748, 342] on button "Submit" at bounding box center [753, 342] width 76 height 33
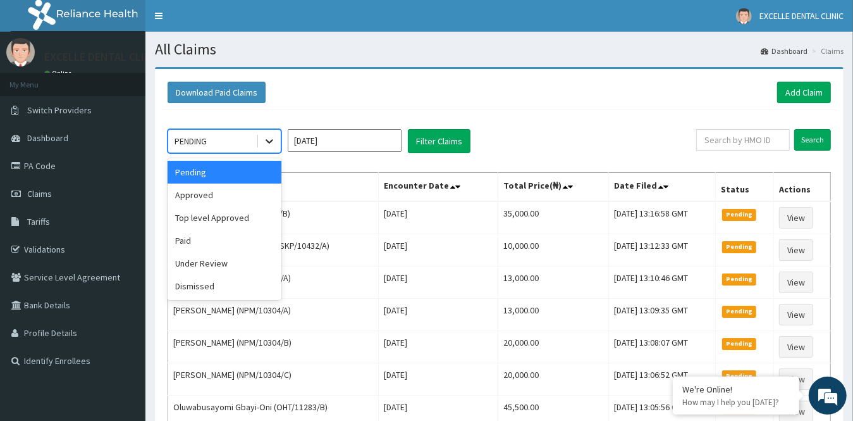
click at [263, 144] on icon at bounding box center [269, 141] width 13 height 13
click at [343, 139] on input "Sep 2025" at bounding box center [345, 140] width 114 height 23
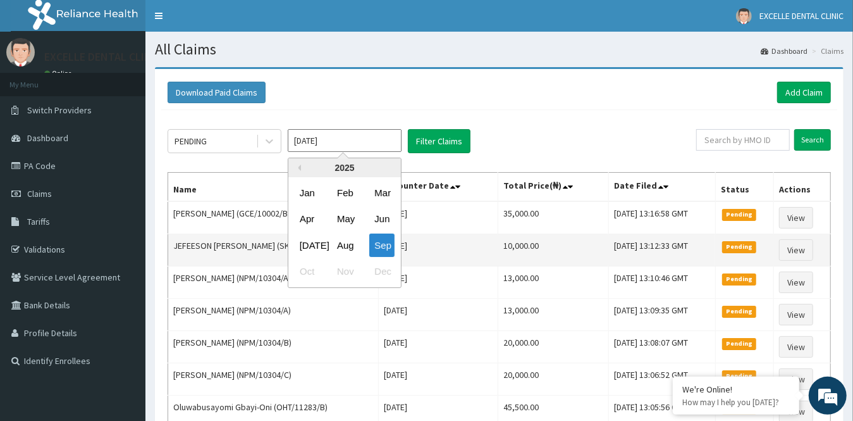
drag, startPoint x: 350, startPoint y: 243, endPoint x: 356, endPoint y: 242, distance: 6.4
click at [352, 244] on div "Aug" at bounding box center [344, 244] width 25 height 23
type input "Aug 2025"
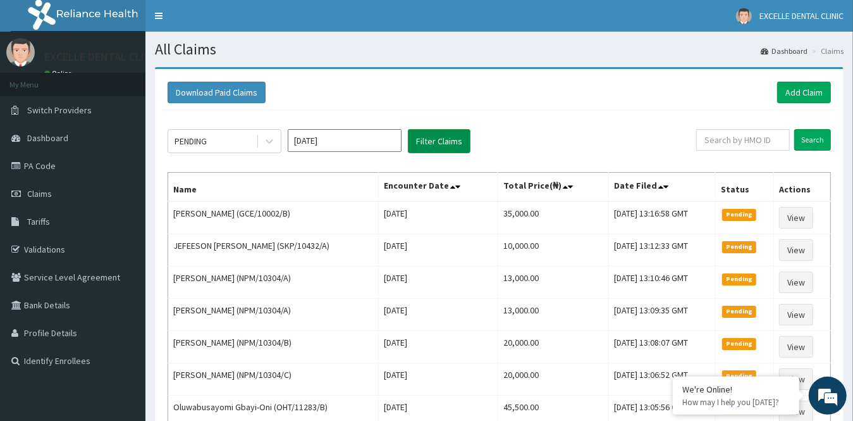
click at [438, 139] on button "Filter Claims" at bounding box center [439, 141] width 63 height 24
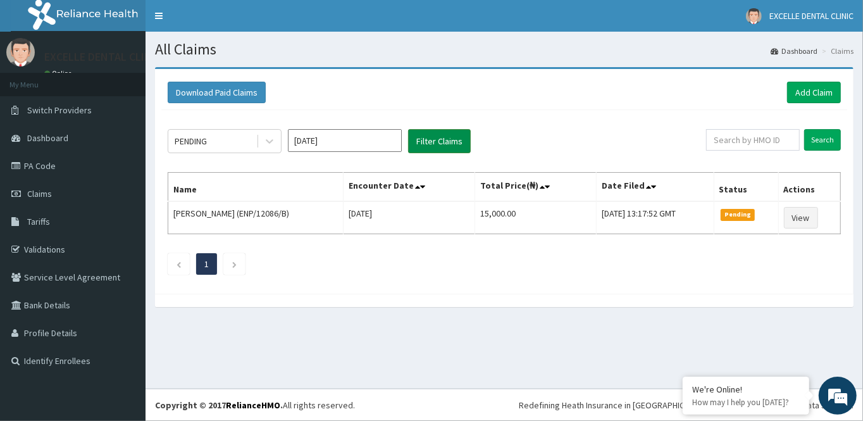
click at [438, 139] on button "Filter Claims" at bounding box center [439, 141] width 63 height 24
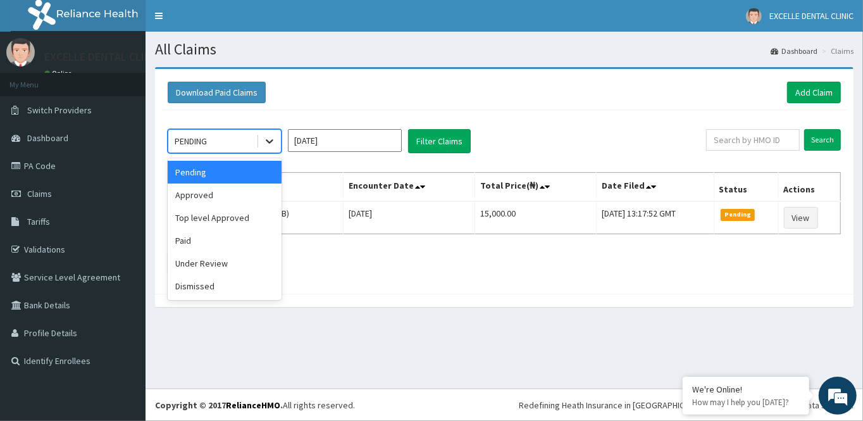
click at [271, 147] on div at bounding box center [269, 141] width 23 height 23
click at [275, 194] on div "Approved" at bounding box center [225, 194] width 114 height 23
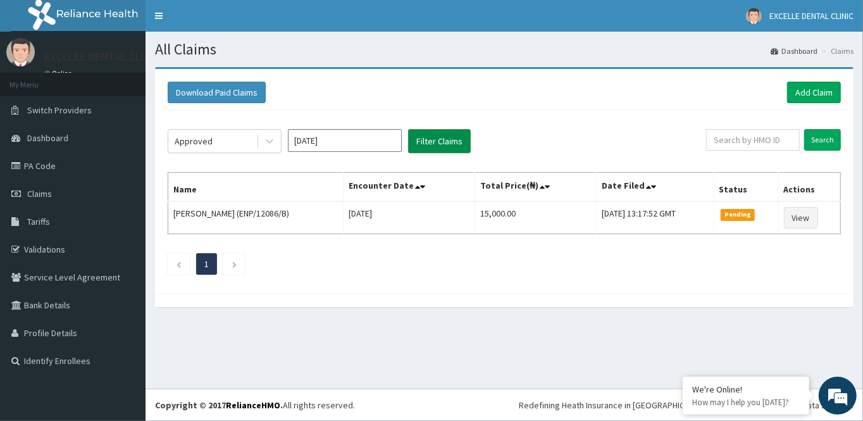
click at [425, 143] on button "Filter Claims" at bounding box center [439, 141] width 63 height 24
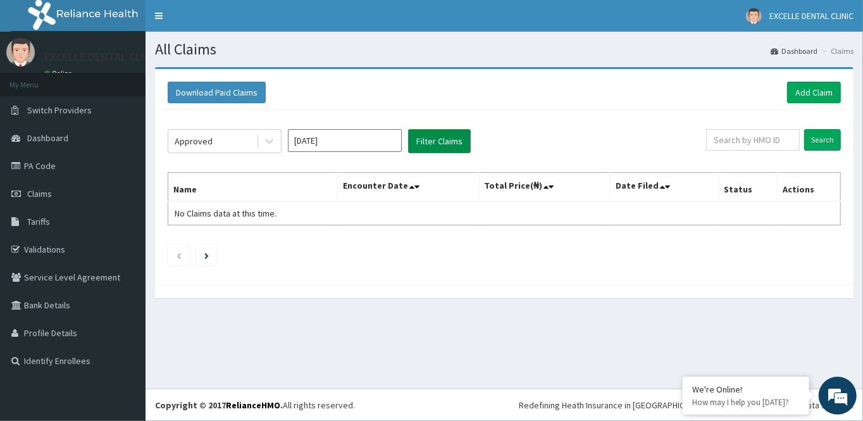
click at [425, 143] on button "Filter Claims" at bounding box center [439, 141] width 63 height 24
drag, startPoint x: 425, startPoint y: 143, endPoint x: 385, endPoint y: 171, distance: 49.5
click at [424, 143] on button "Filter Claims" at bounding box center [439, 141] width 63 height 24
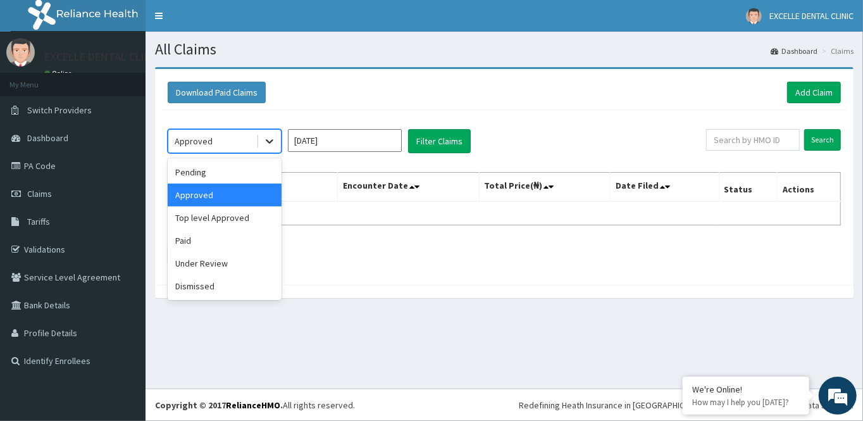
click at [269, 143] on icon at bounding box center [269, 141] width 13 height 13
click at [240, 163] on div "Pending" at bounding box center [225, 172] width 114 height 23
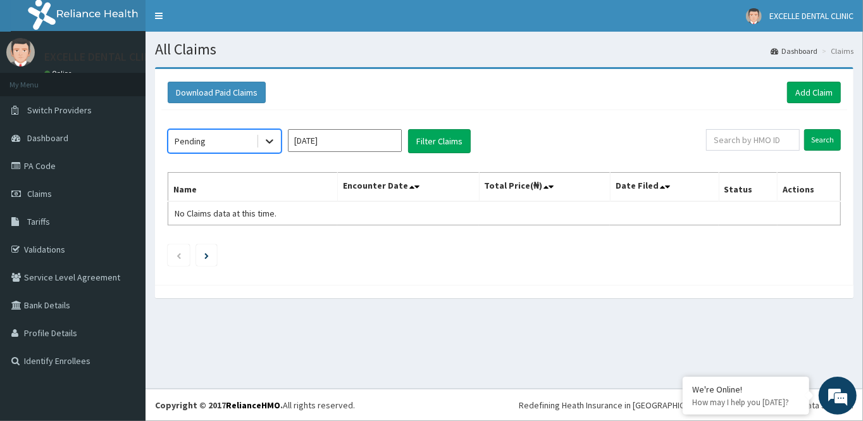
drag, startPoint x: 273, startPoint y: 142, endPoint x: 271, endPoint y: 149, distance: 7.1
click at [273, 144] on icon at bounding box center [269, 141] width 13 height 13
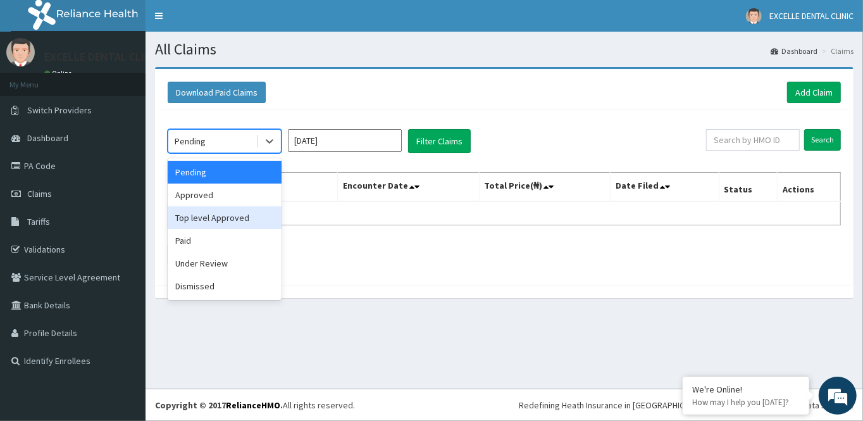
click at [245, 225] on div "Top level Approved" at bounding box center [225, 217] width 114 height 23
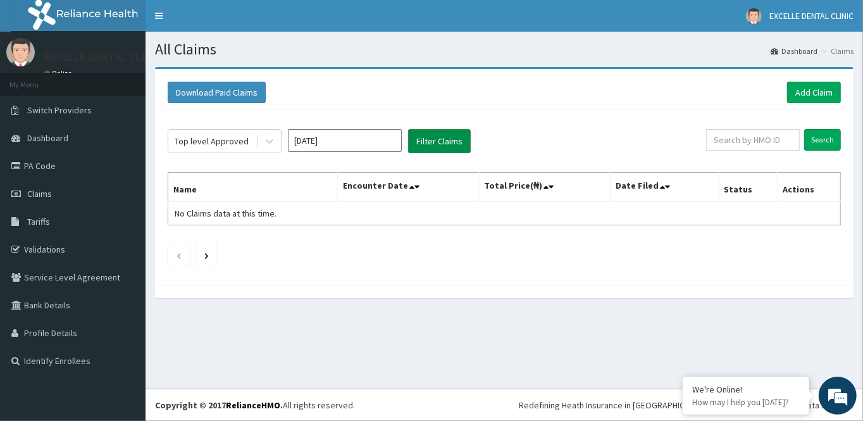
click at [458, 141] on button "Filter Claims" at bounding box center [439, 141] width 63 height 24
drag, startPoint x: 458, startPoint y: 142, endPoint x: 377, endPoint y: 156, distance: 82.2
click at [456, 142] on button "Filter Claims" at bounding box center [439, 141] width 63 height 24
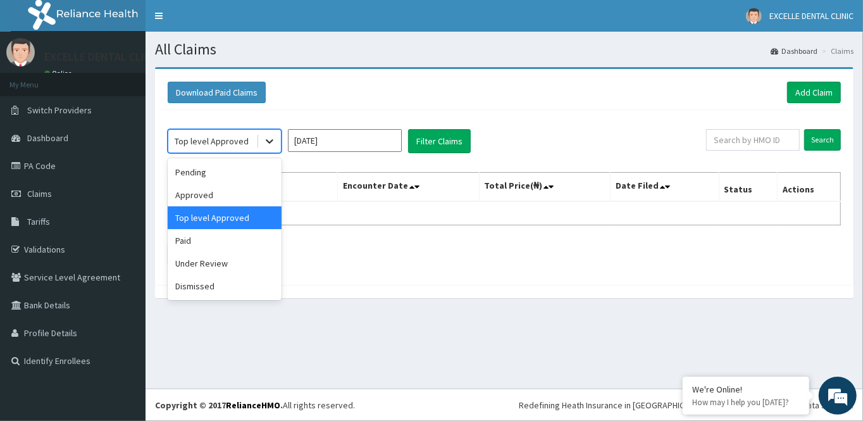
click at [258, 140] on div at bounding box center [269, 141] width 23 height 23
click at [241, 250] on div "Paid" at bounding box center [225, 240] width 114 height 23
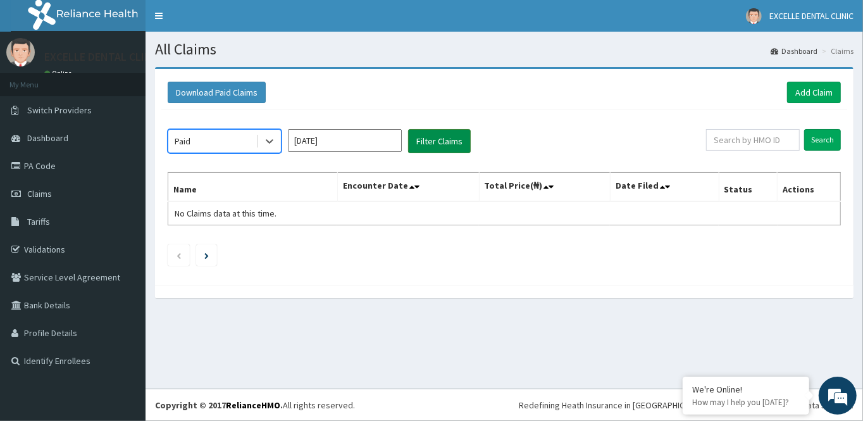
click at [414, 140] on button "Filter Claims" at bounding box center [439, 141] width 63 height 24
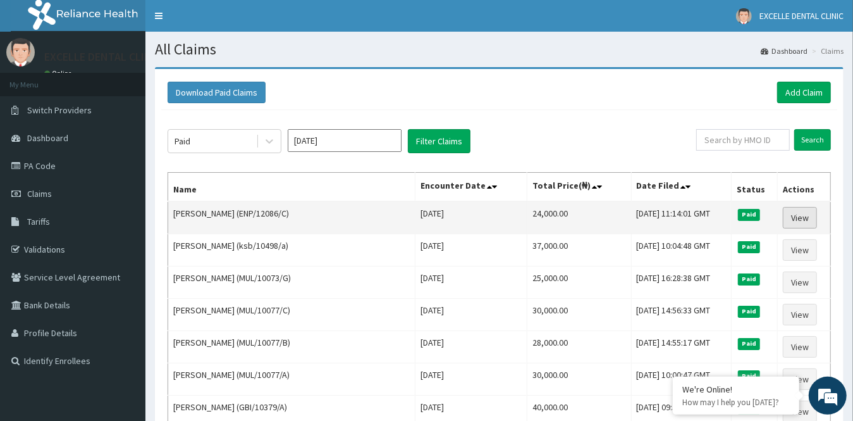
click at [798, 218] on link "View" at bounding box center [800, 218] width 34 height 22
